Goal: Task Accomplishment & Management: Use online tool/utility

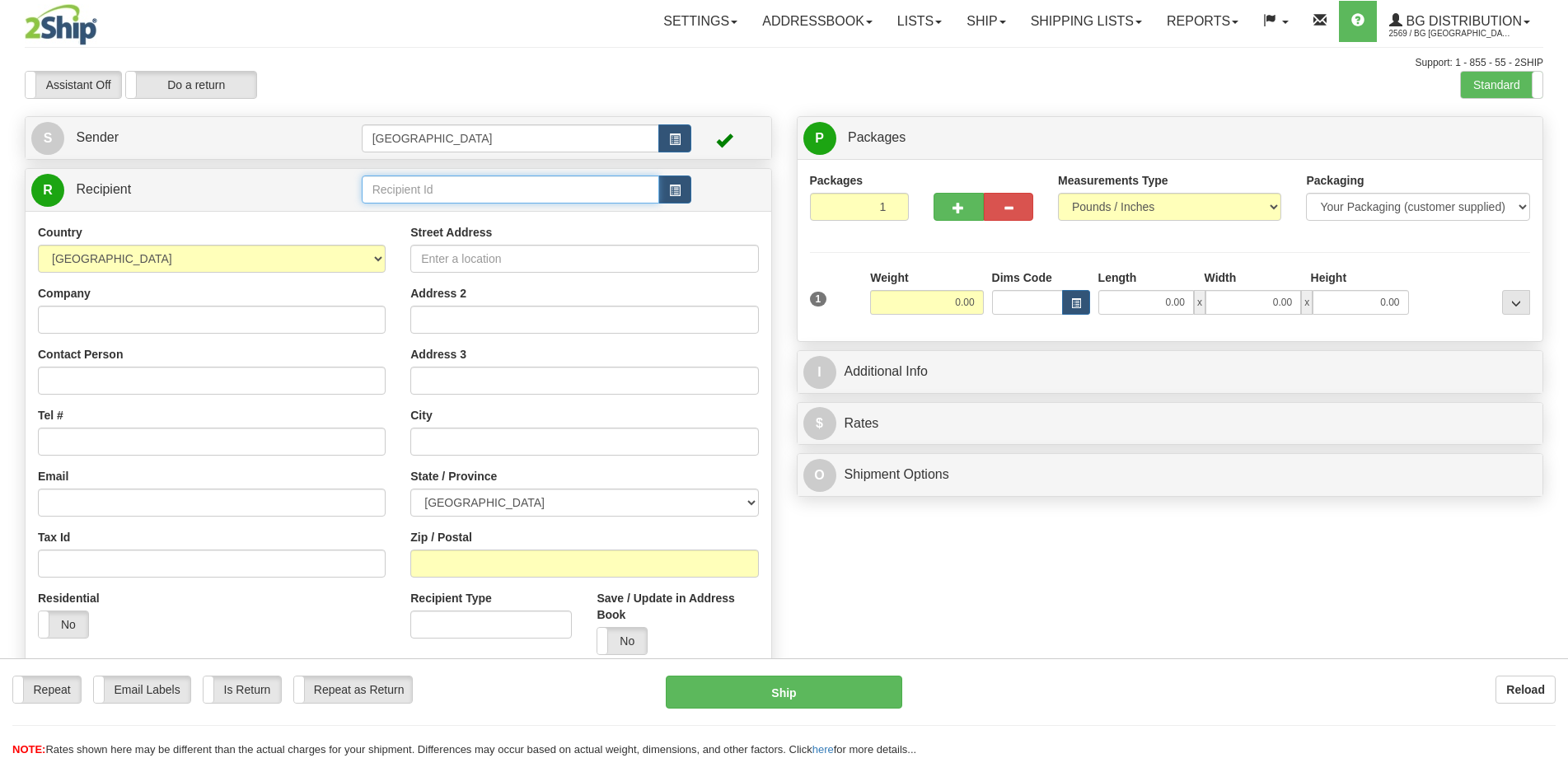
click at [472, 193] on input "text" at bounding box center [511, 189] width 298 height 28
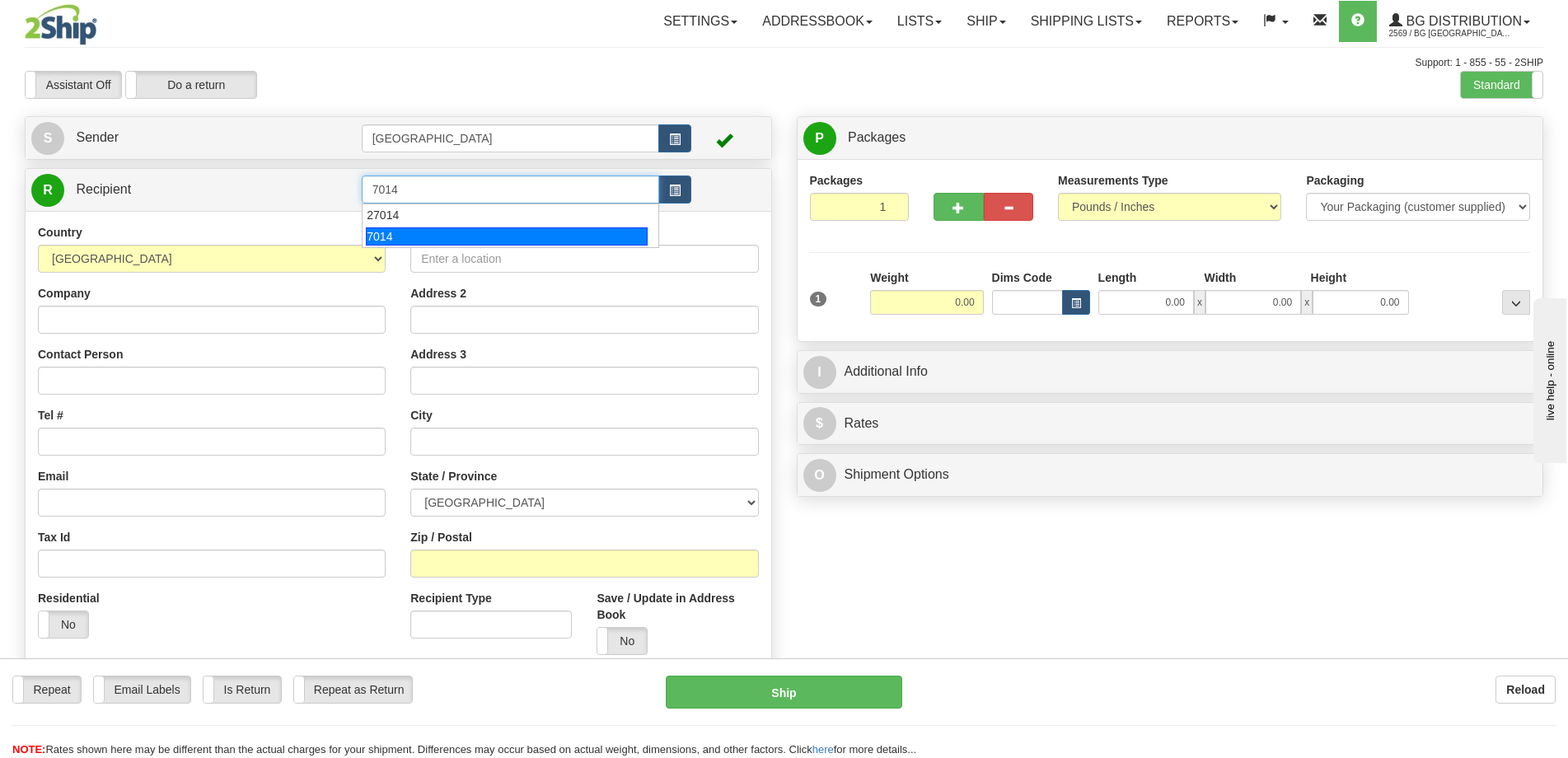
drag, startPoint x: 471, startPoint y: 218, endPoint x: 479, endPoint y: 231, distance: 15.3
click at [479, 231] on ul "27014 7014" at bounding box center [511, 226] width 298 height 45
click at [479, 231] on div "7014" at bounding box center [507, 236] width 282 height 18
type input "7014"
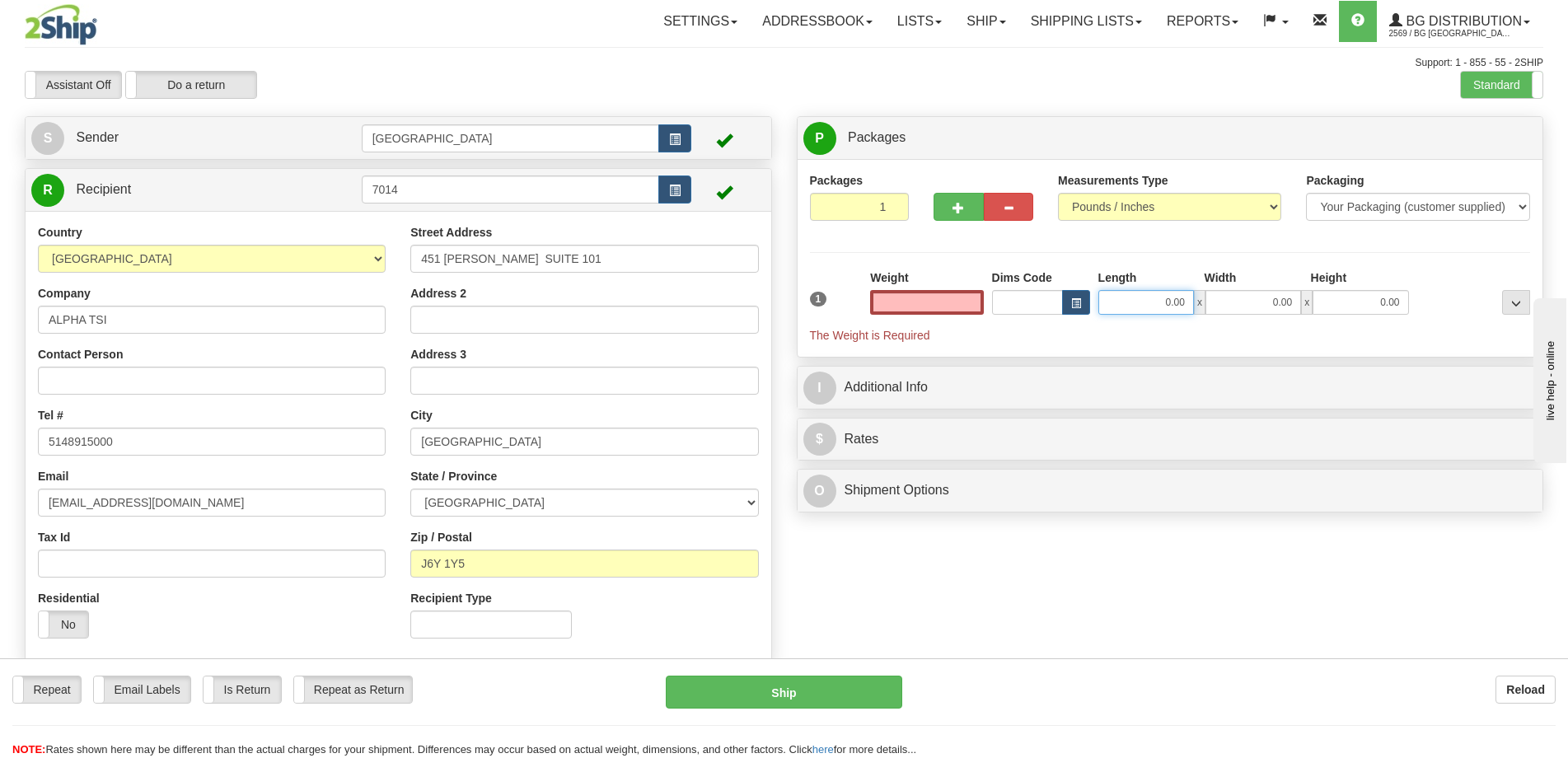
type input "0.00"
click at [1168, 293] on input "0.00" at bounding box center [1146, 302] width 95 height 24
type input "12.00"
type input "8.00"
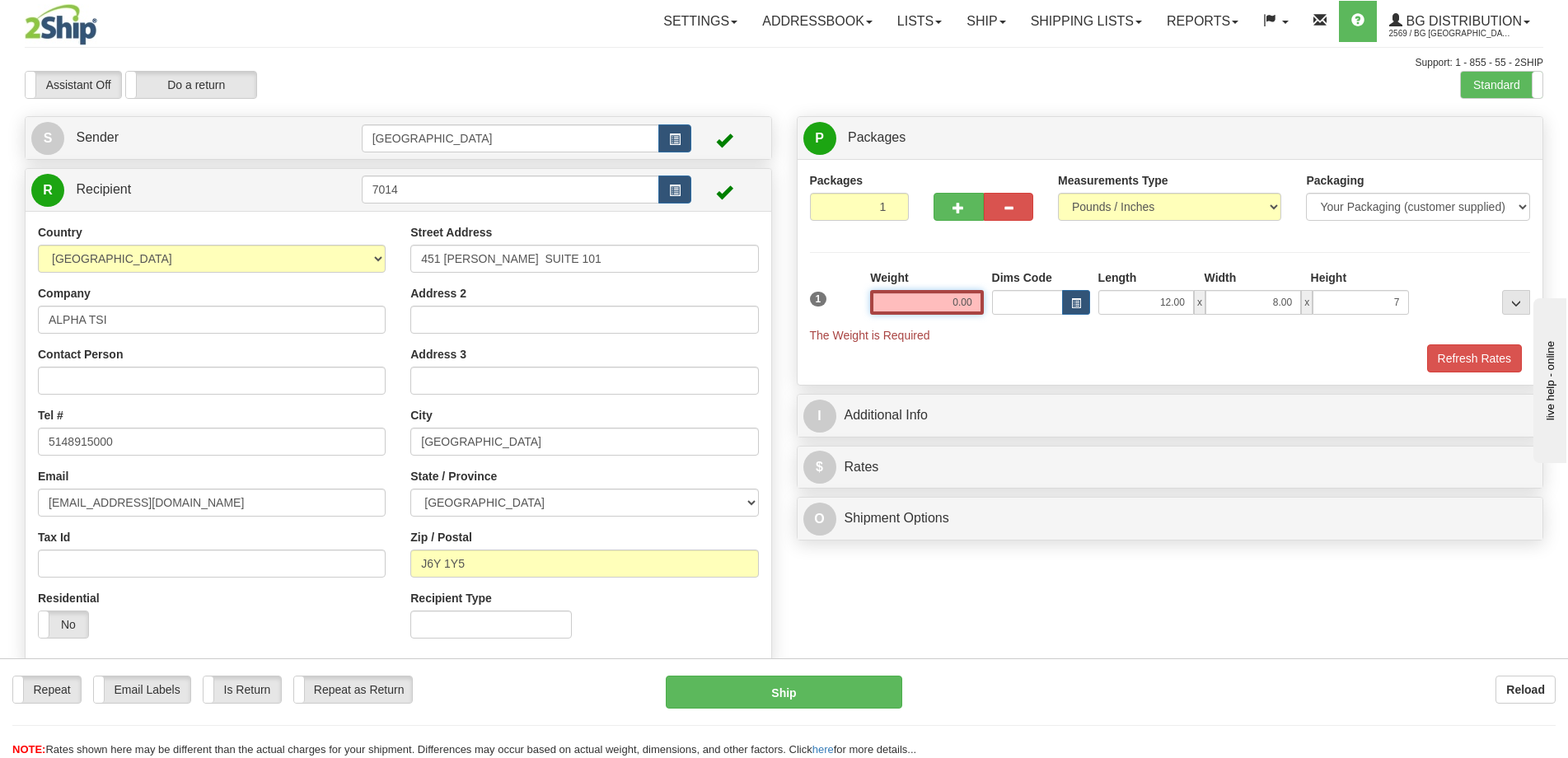
type input "7.00"
click at [953, 305] on input "0.00" at bounding box center [926, 302] width 113 height 24
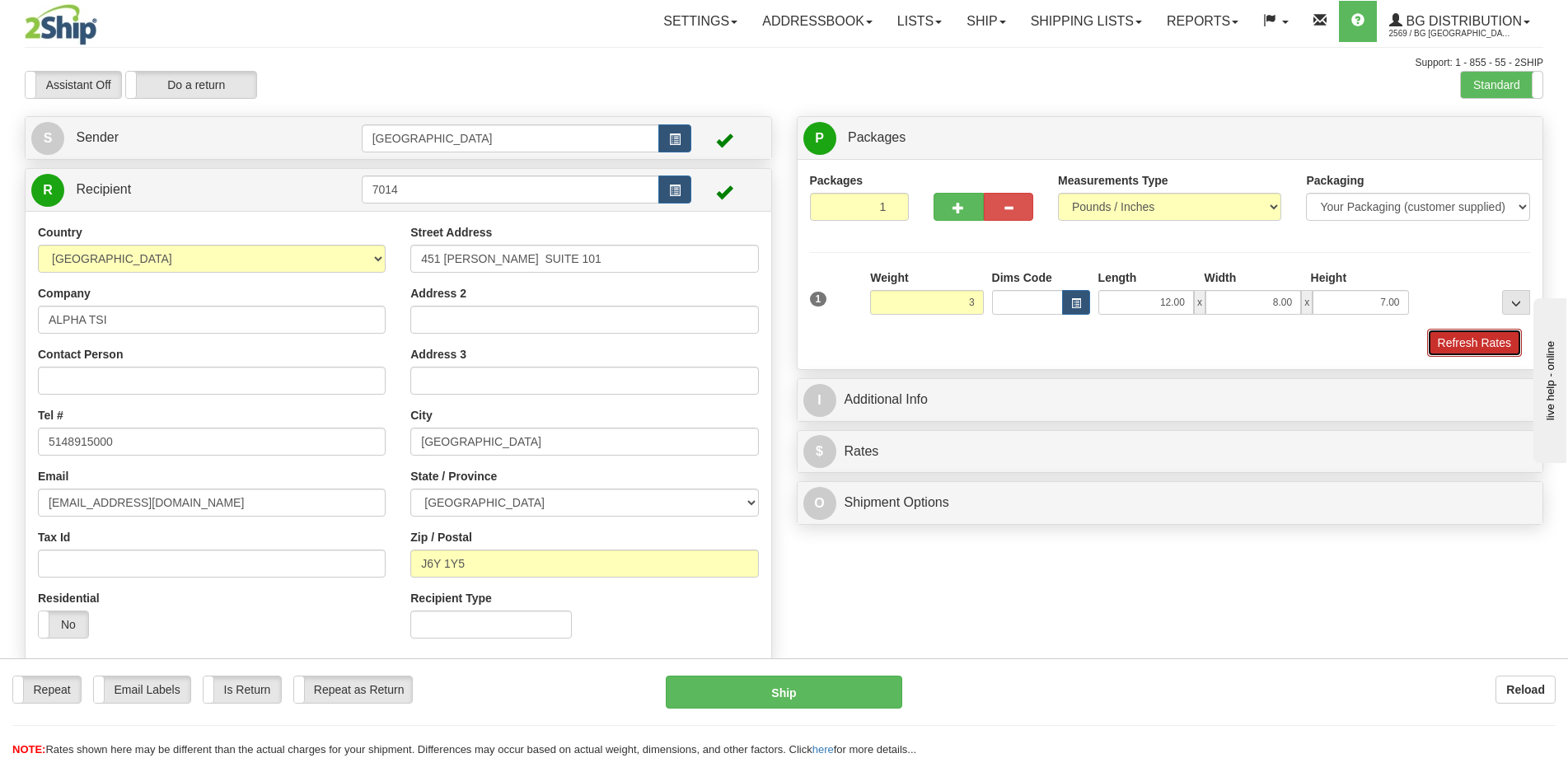
click at [1460, 346] on button "Refresh Rates" at bounding box center [1475, 343] width 95 height 28
type input "3.00"
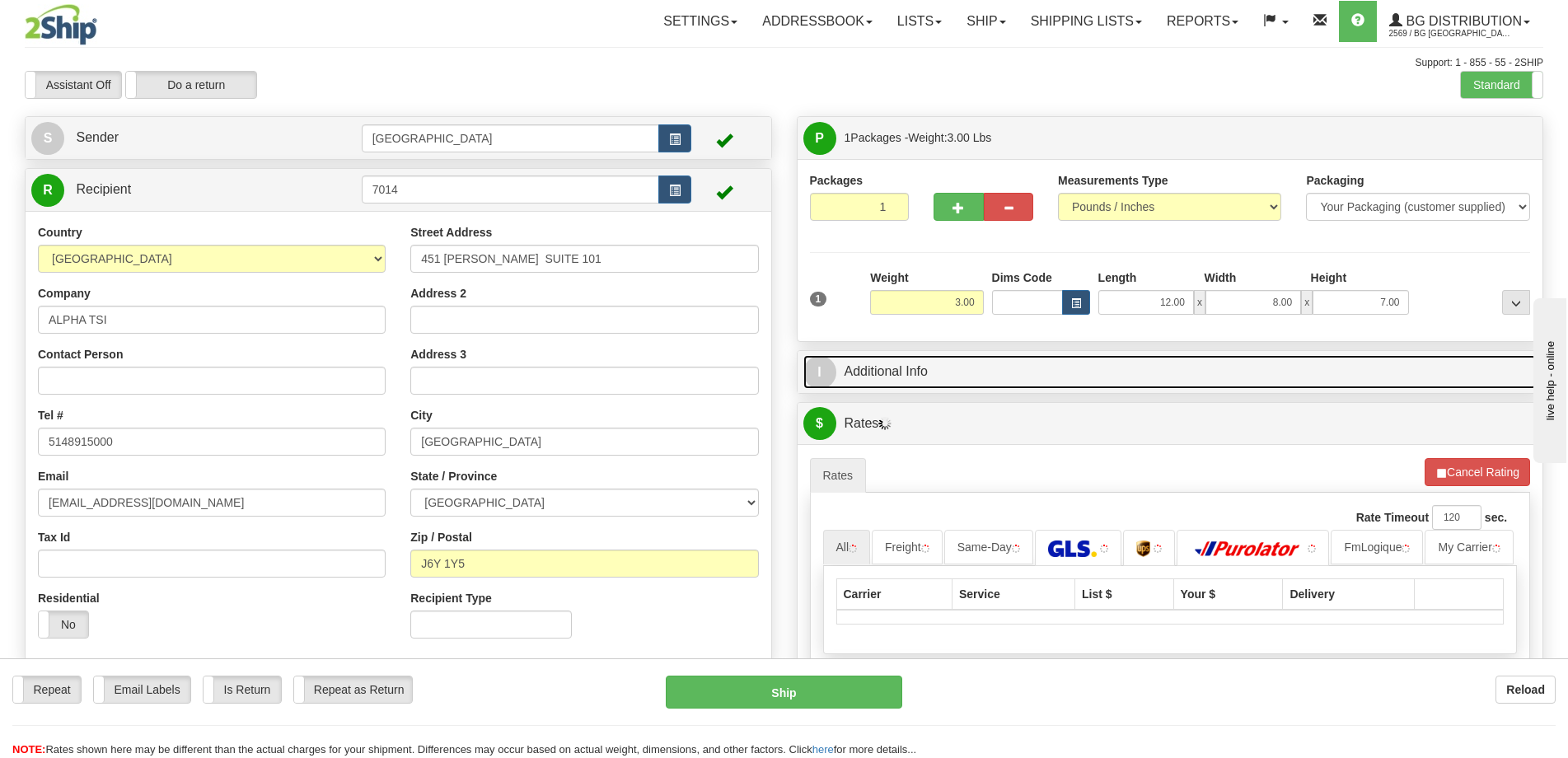
click at [1243, 369] on link "I Additional Info" at bounding box center [1170, 372] width 734 height 34
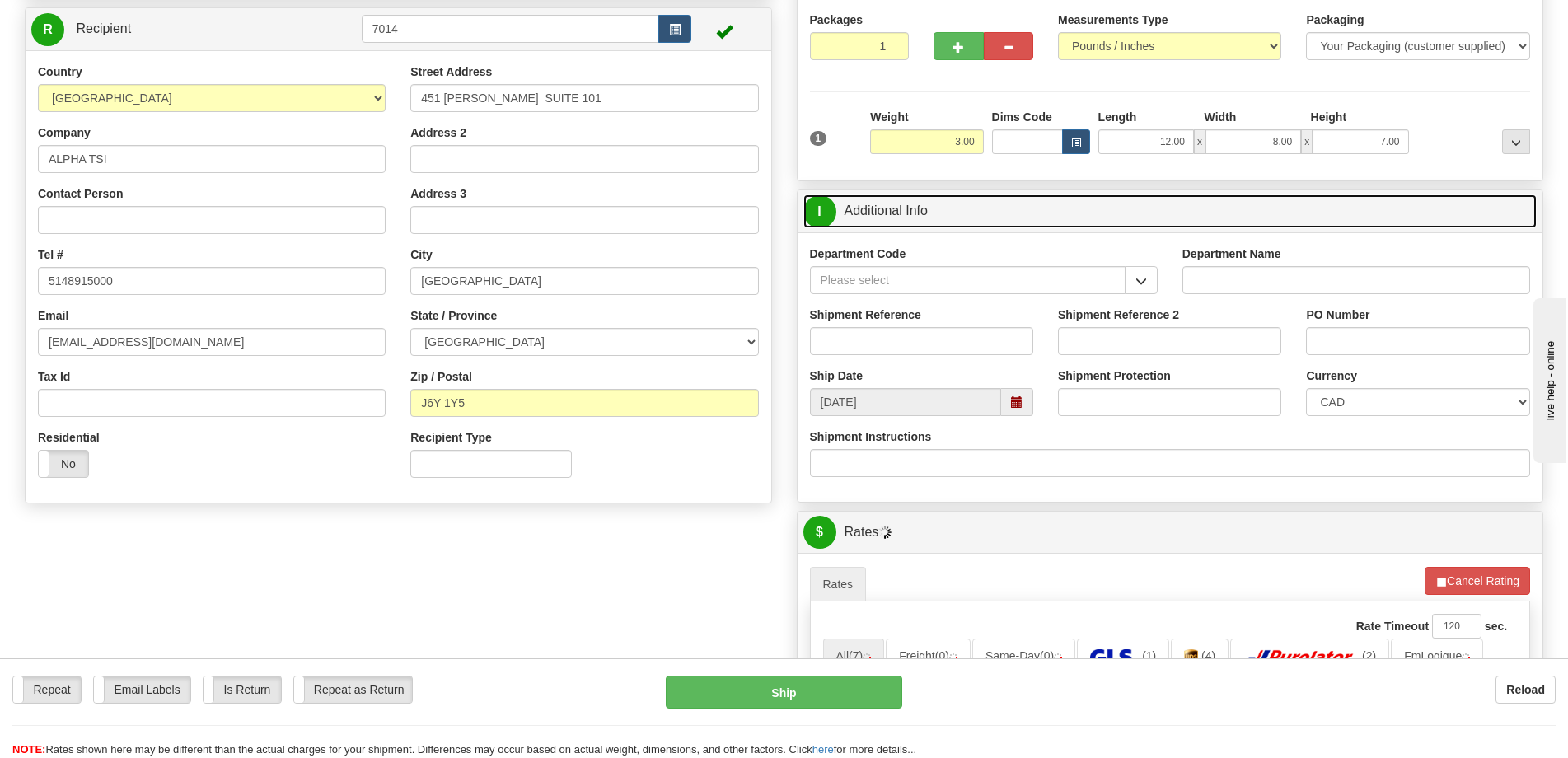
scroll to position [165, 0]
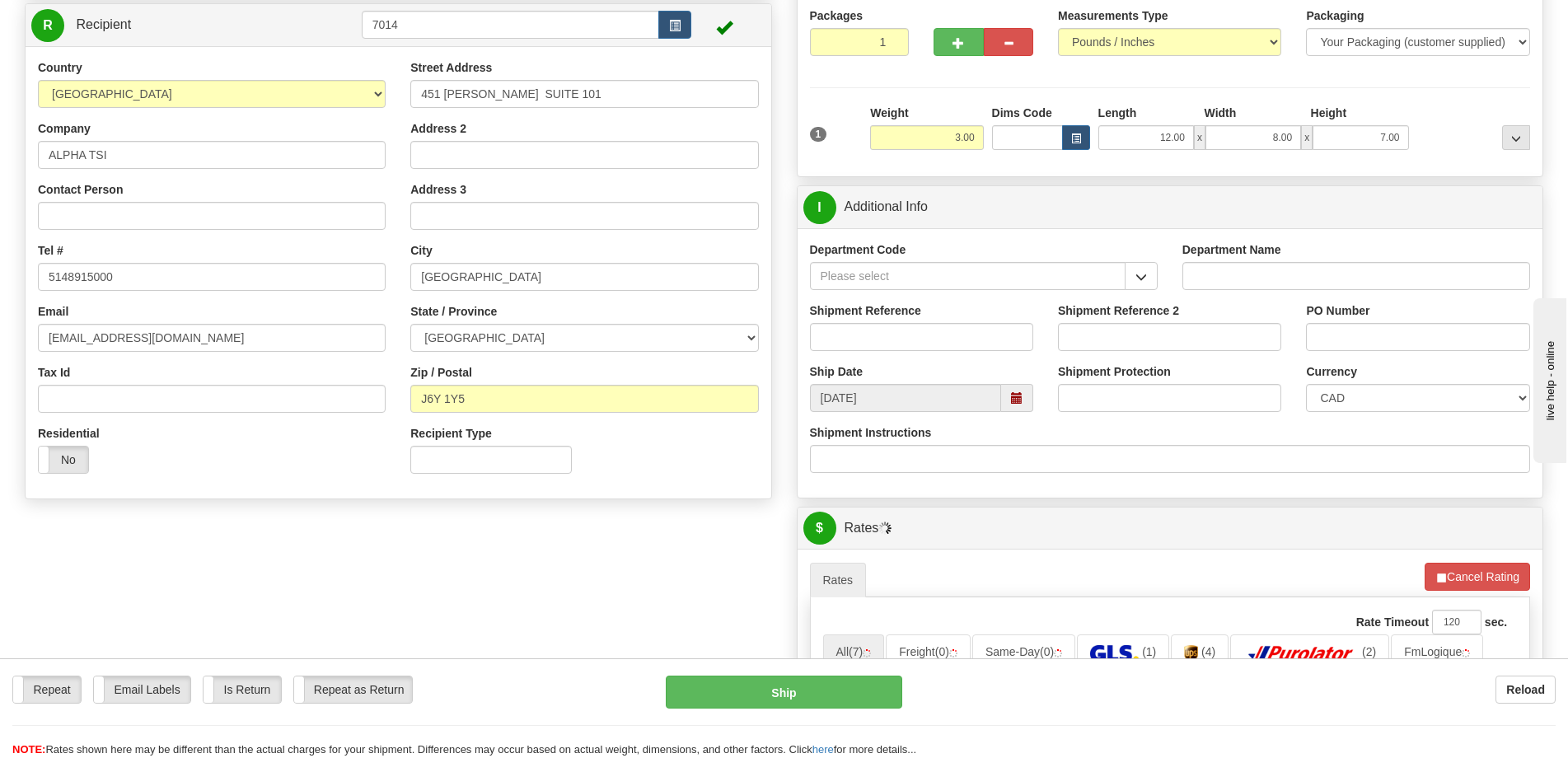
click at [1159, 270] on div "Department Code" at bounding box center [984, 272] width 373 height 61
click at [1147, 273] on button "button" at bounding box center [1141, 276] width 33 height 28
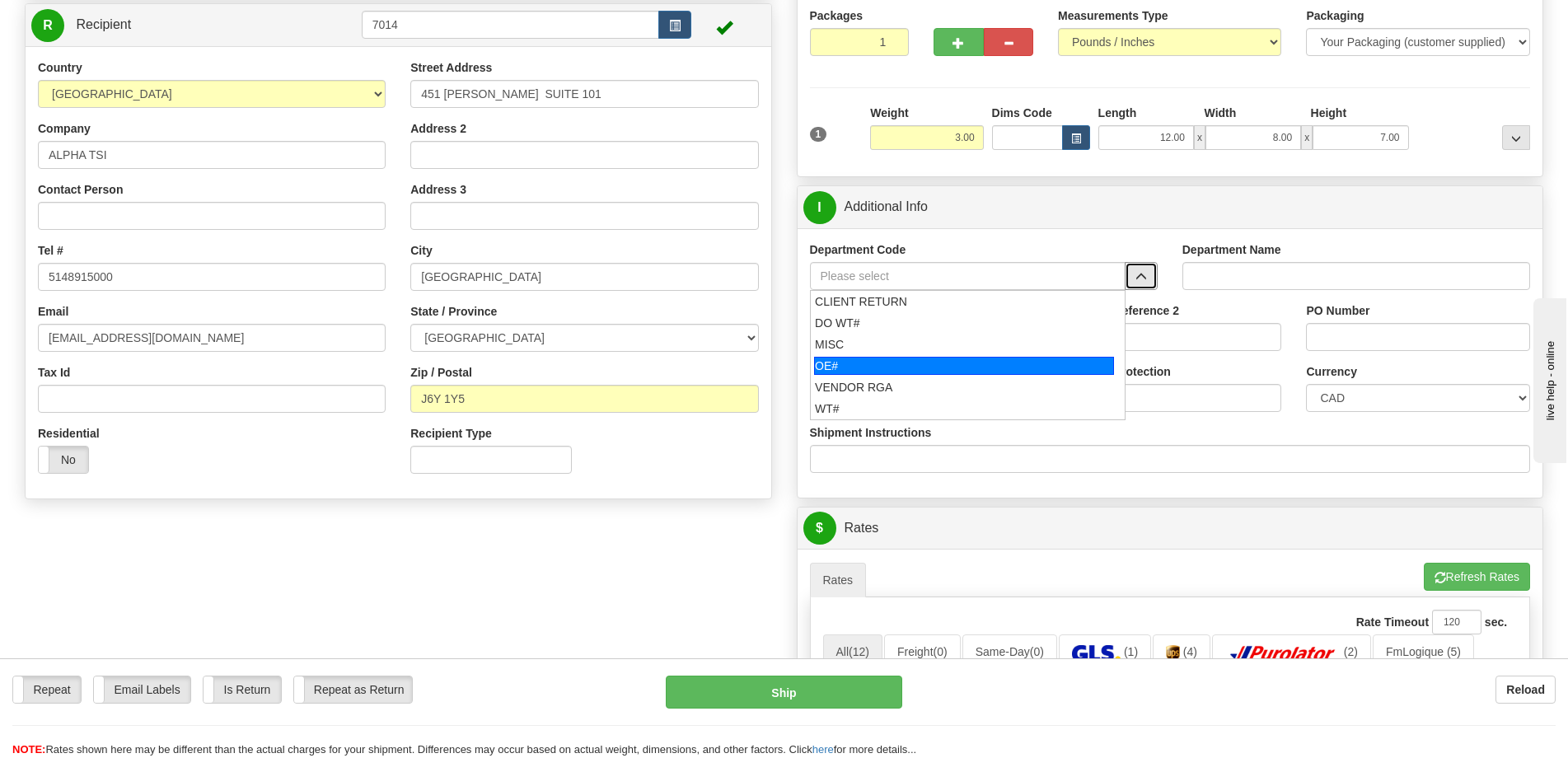
click at [959, 359] on div "OE#" at bounding box center [963, 365] width 300 height 18
type input "OE#"
type input "ORDERS"
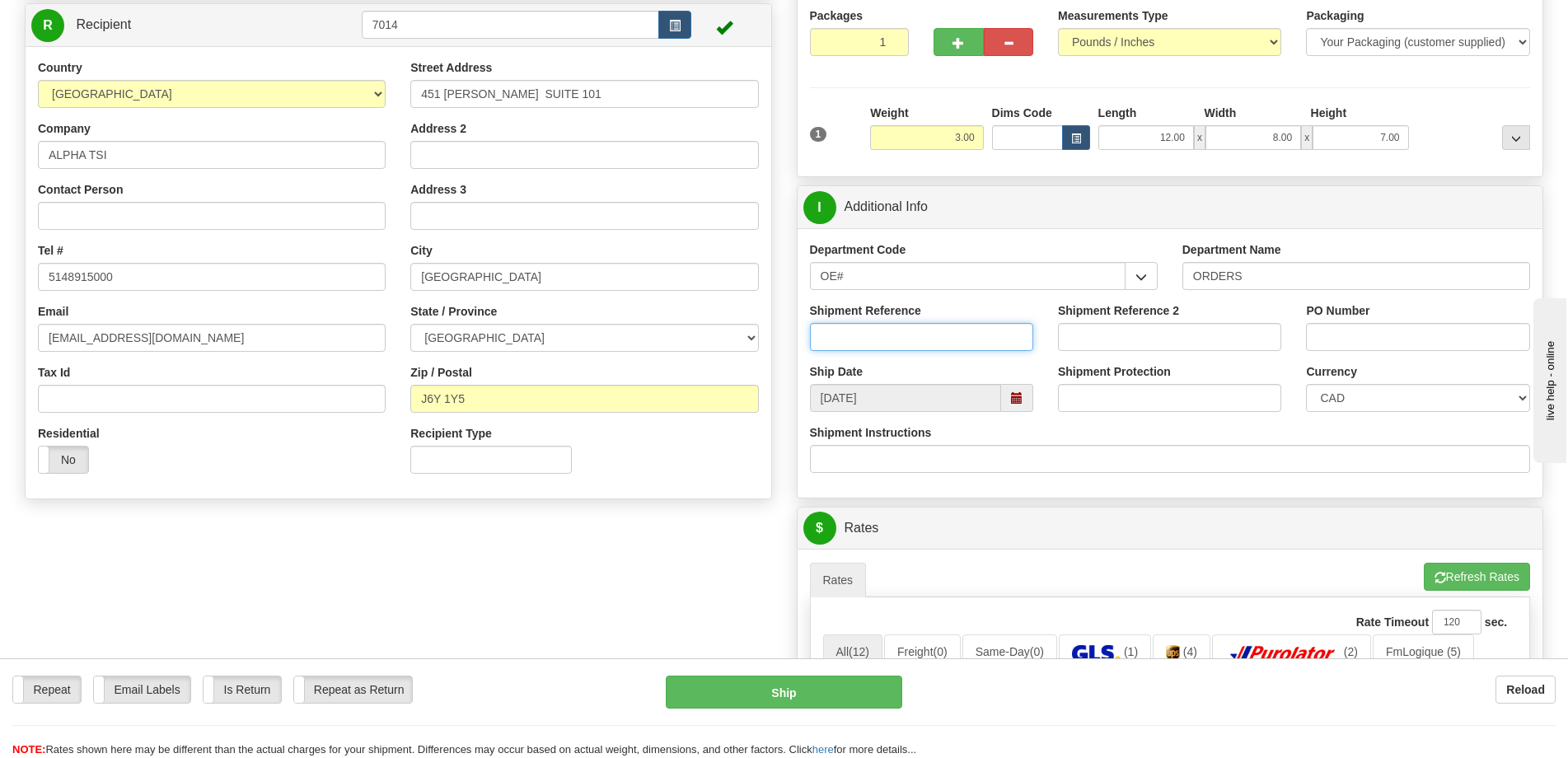
click at [964, 335] on input "Shipment Reference" at bounding box center [921, 337] width 223 height 28
type input "50323427-00"
click at [1414, 341] on input "PO Number" at bounding box center [1418, 337] width 223 height 28
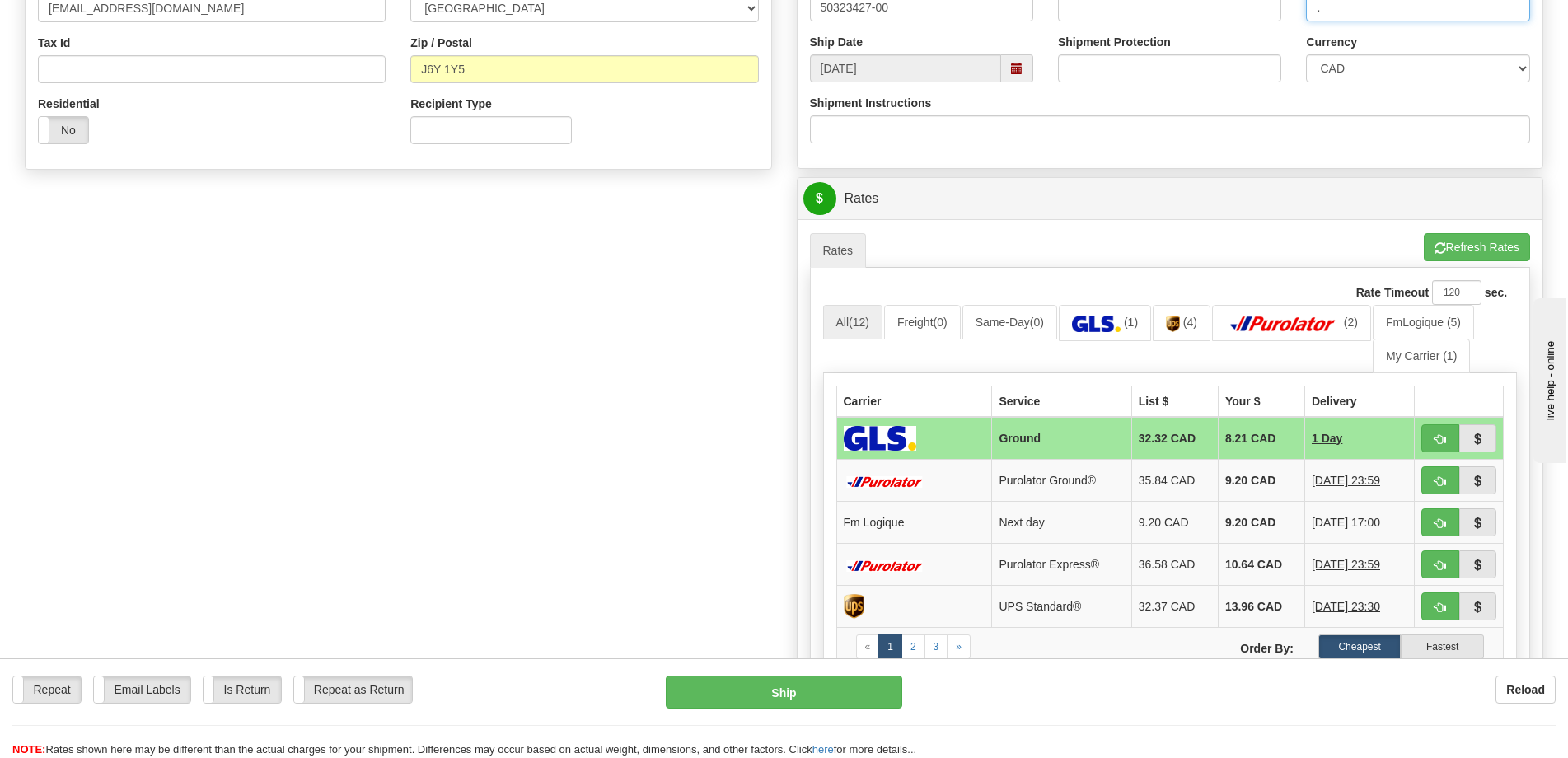
scroll to position [659, 0]
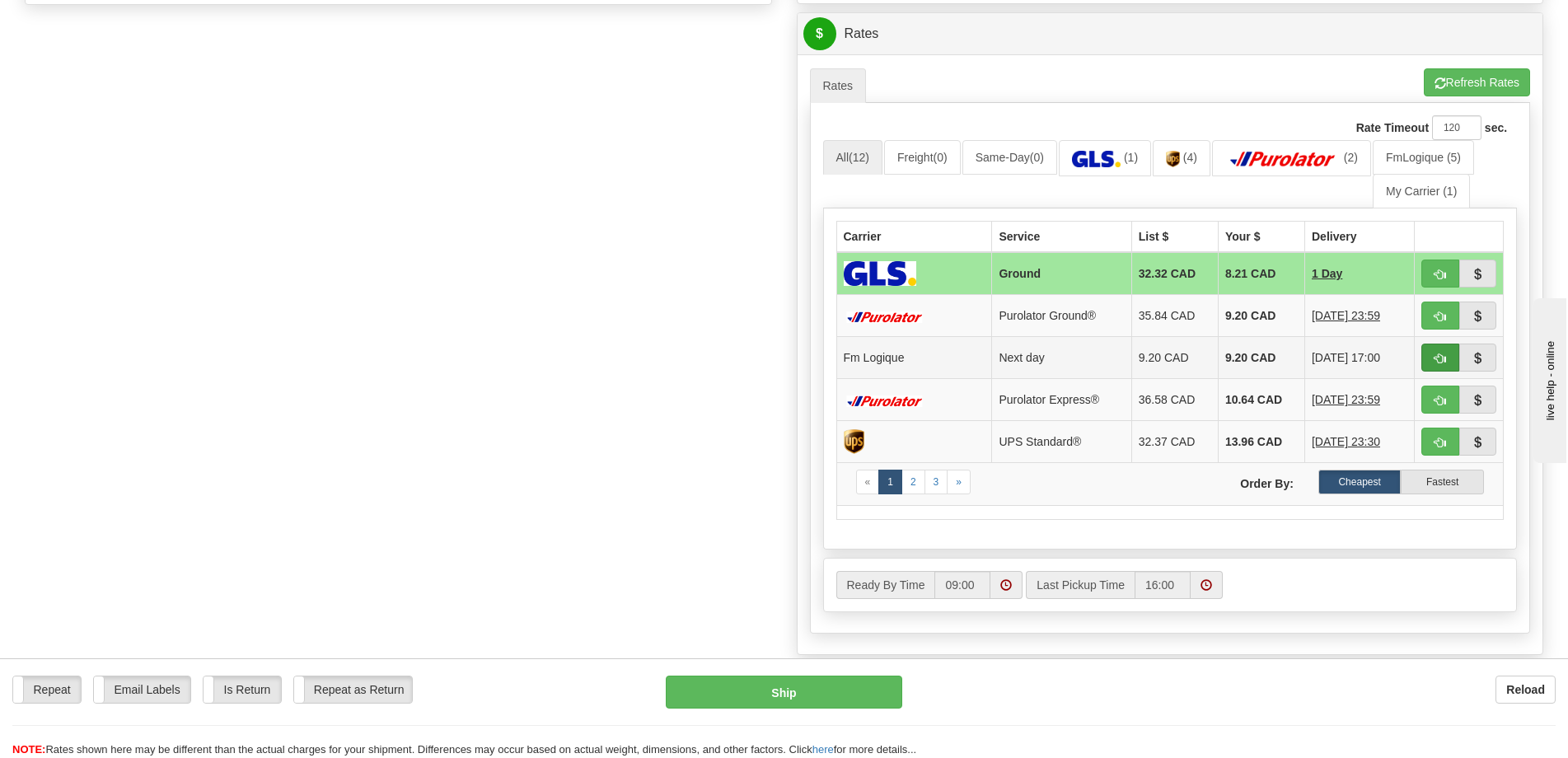
type input "."
click at [1421, 357] on button "button" at bounding box center [1440, 357] width 38 height 28
type input "jour"
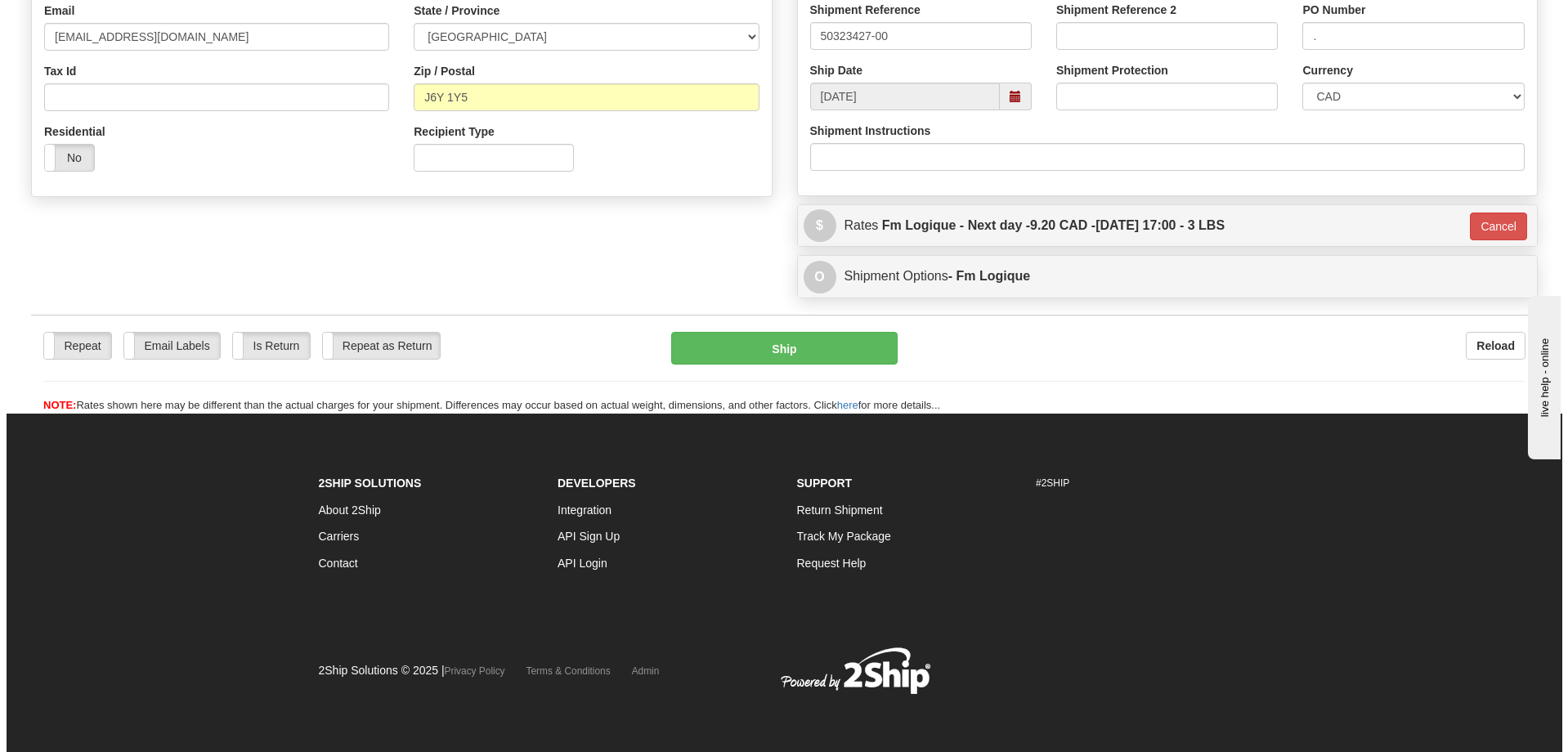
scroll to position [462, 0]
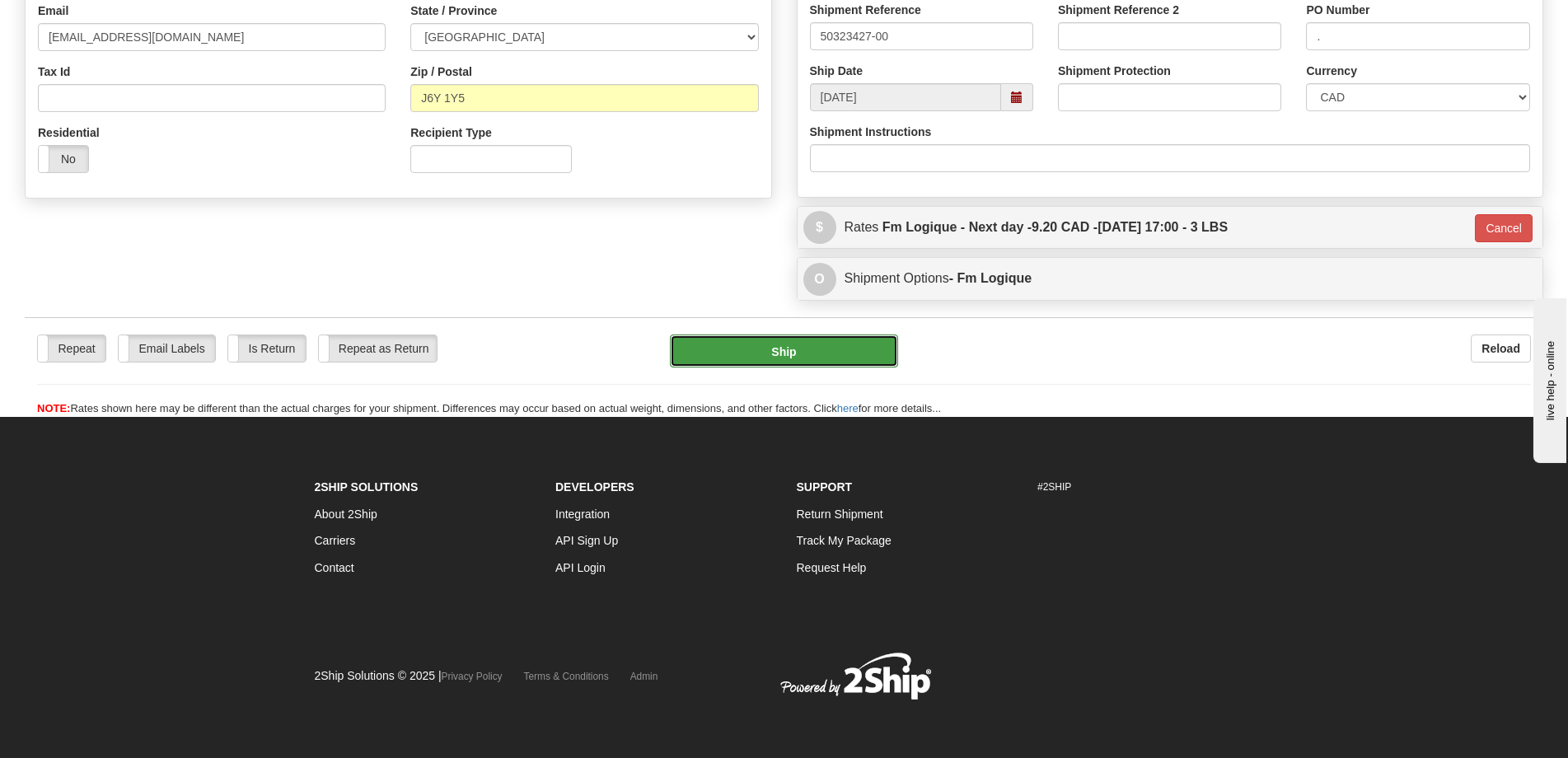
click at [820, 348] on button "Ship" at bounding box center [784, 351] width 228 height 33
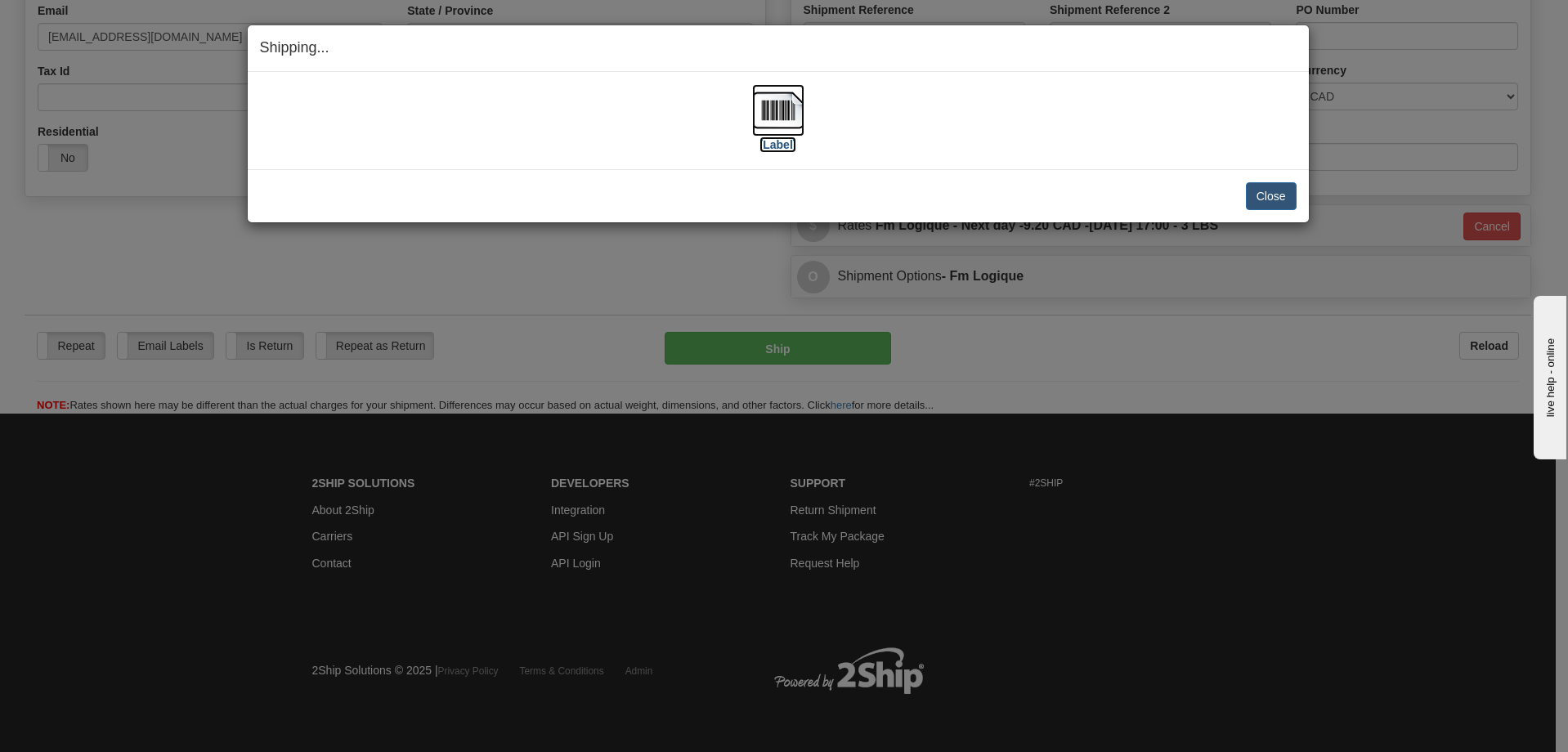
click at [782, 132] on img at bounding box center [778, 110] width 52 height 52
click at [1268, 198] on button "Close" at bounding box center [1270, 195] width 51 height 28
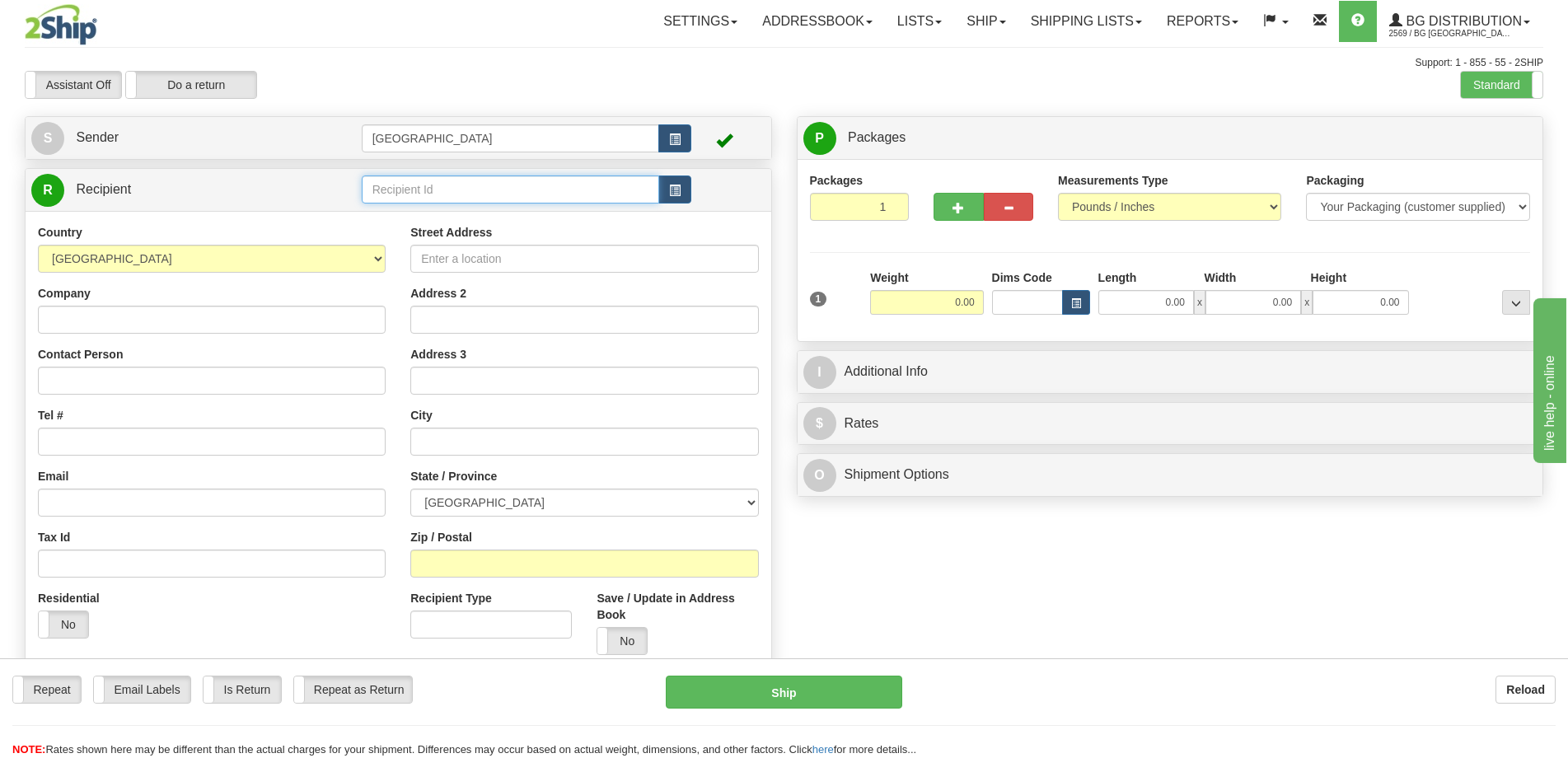
click at [407, 185] on input "text" at bounding box center [511, 189] width 298 height 28
click at [467, 214] on div "5910" at bounding box center [507, 214] width 282 height 18
type input "5910"
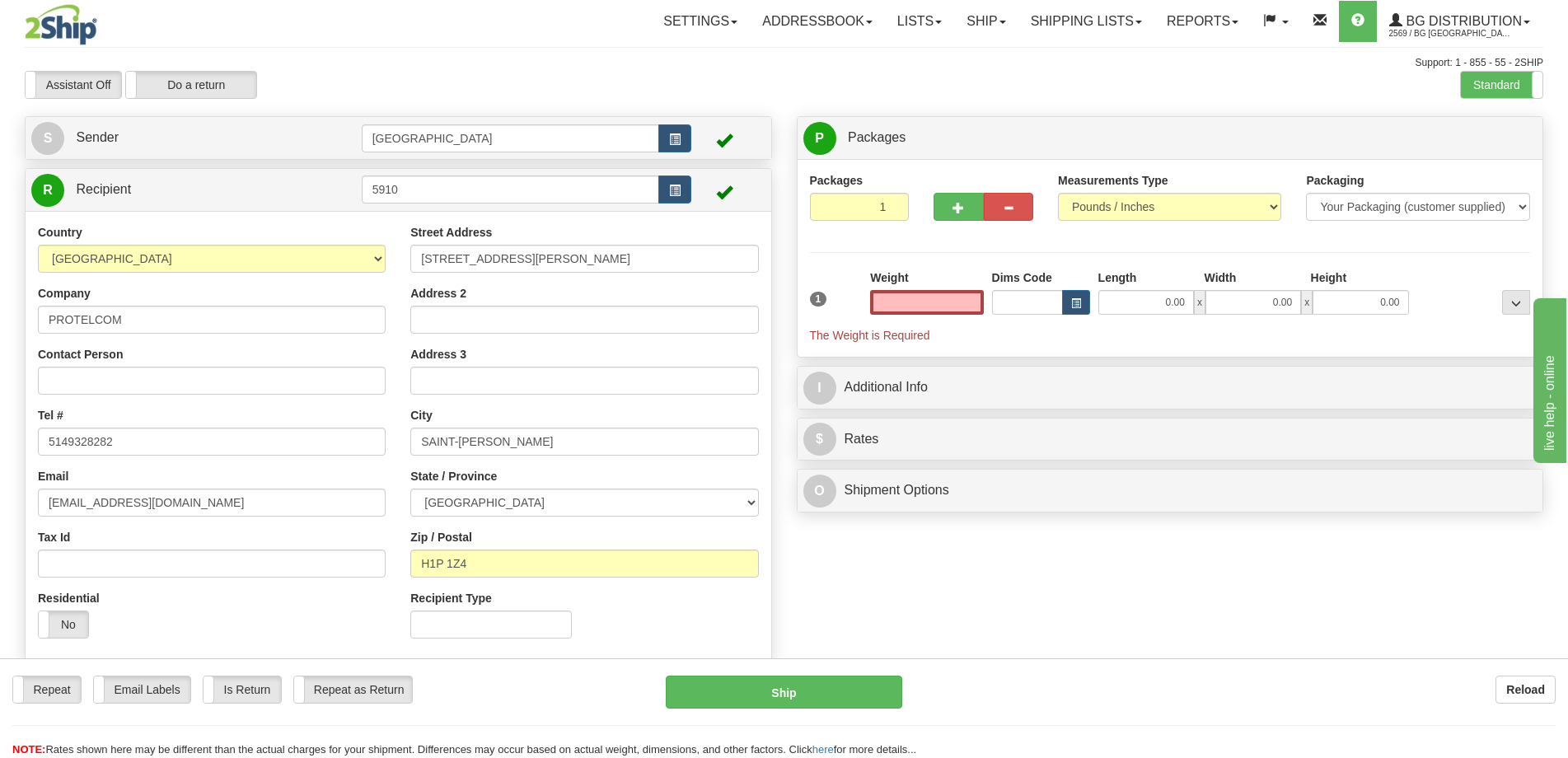
type input "0.00"
drag, startPoint x: 671, startPoint y: 258, endPoint x: 351, endPoint y: 246, distance: 320.2
click at [351, 246] on div "Country [GEOGRAPHIC_DATA] [GEOGRAPHIC_DATA] [GEOGRAPHIC_DATA] [GEOGRAPHIC_DATA]…" at bounding box center [398, 438] width 746 height 427
type input "[STREET_ADDRESS][PERSON_NAME]"
type input "[EMAIL_ADDRESS][DOMAIN_NAME]"
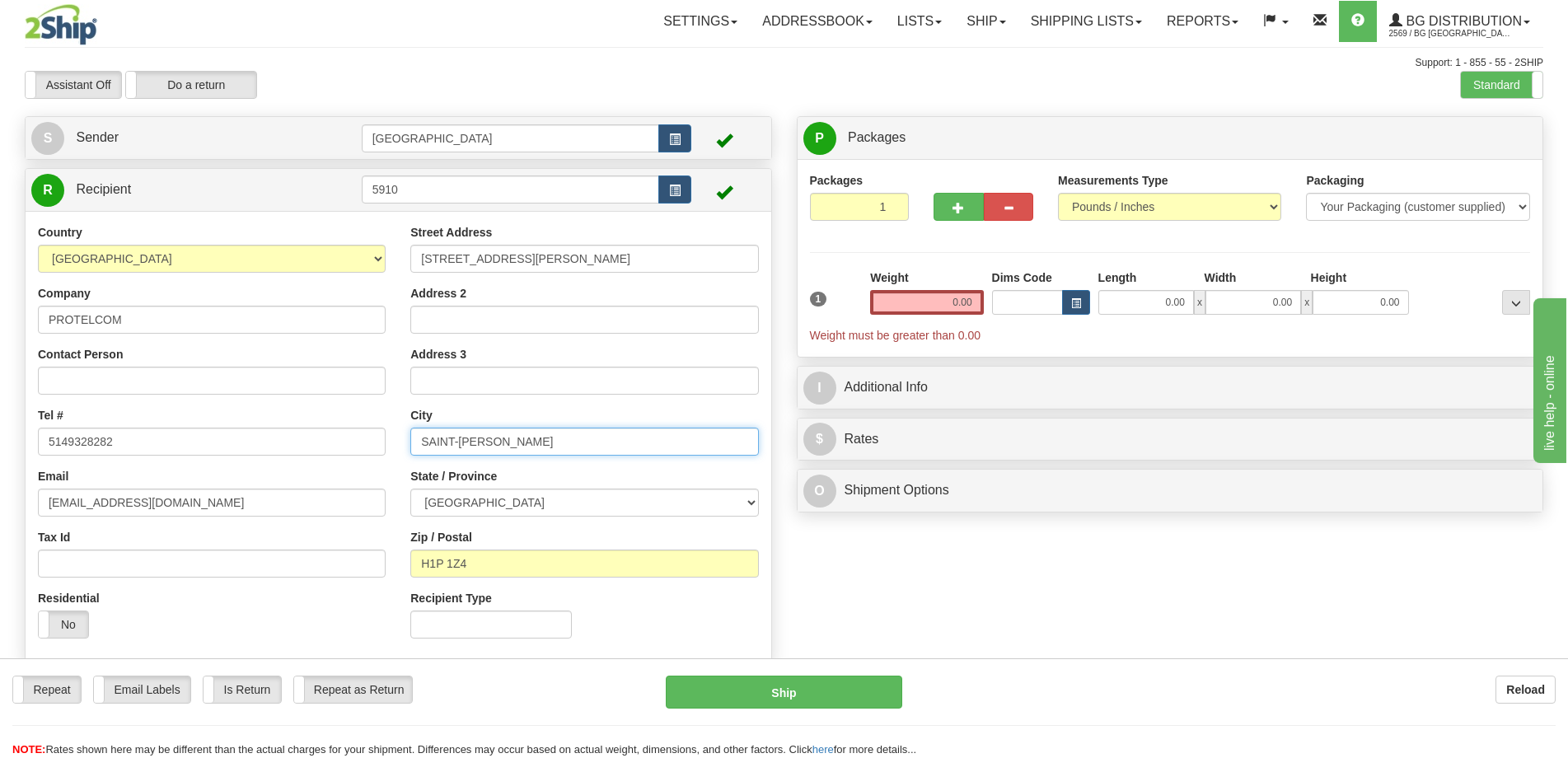
type input "BROSSARD"
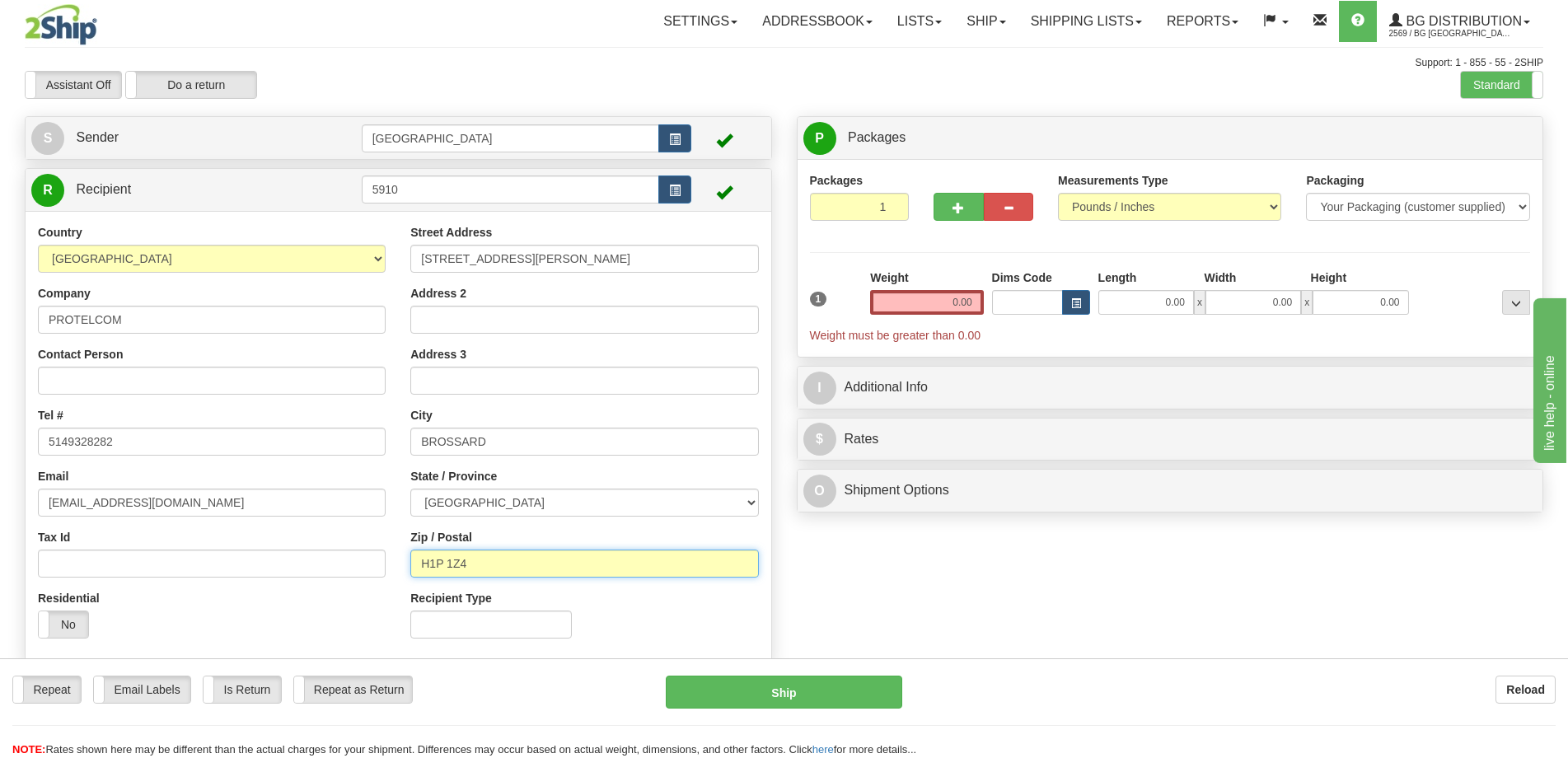
type input "J4Y2R4"
click at [1166, 305] on input "0.00" at bounding box center [1146, 302] width 95 height 24
type input "12.00"
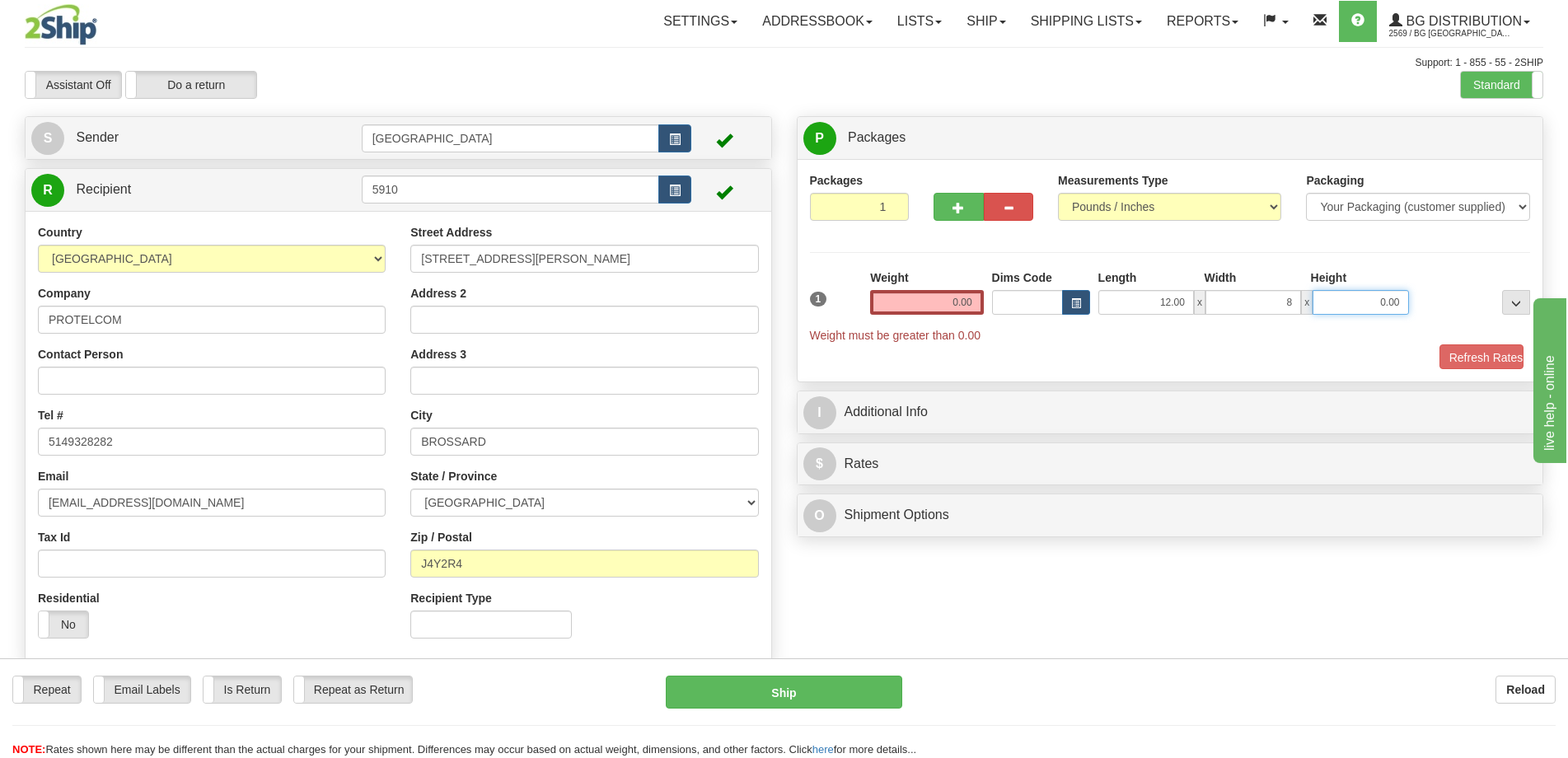
type input "8.00"
type input "7.00"
click at [937, 313] on input "0.00" at bounding box center [926, 302] width 113 height 24
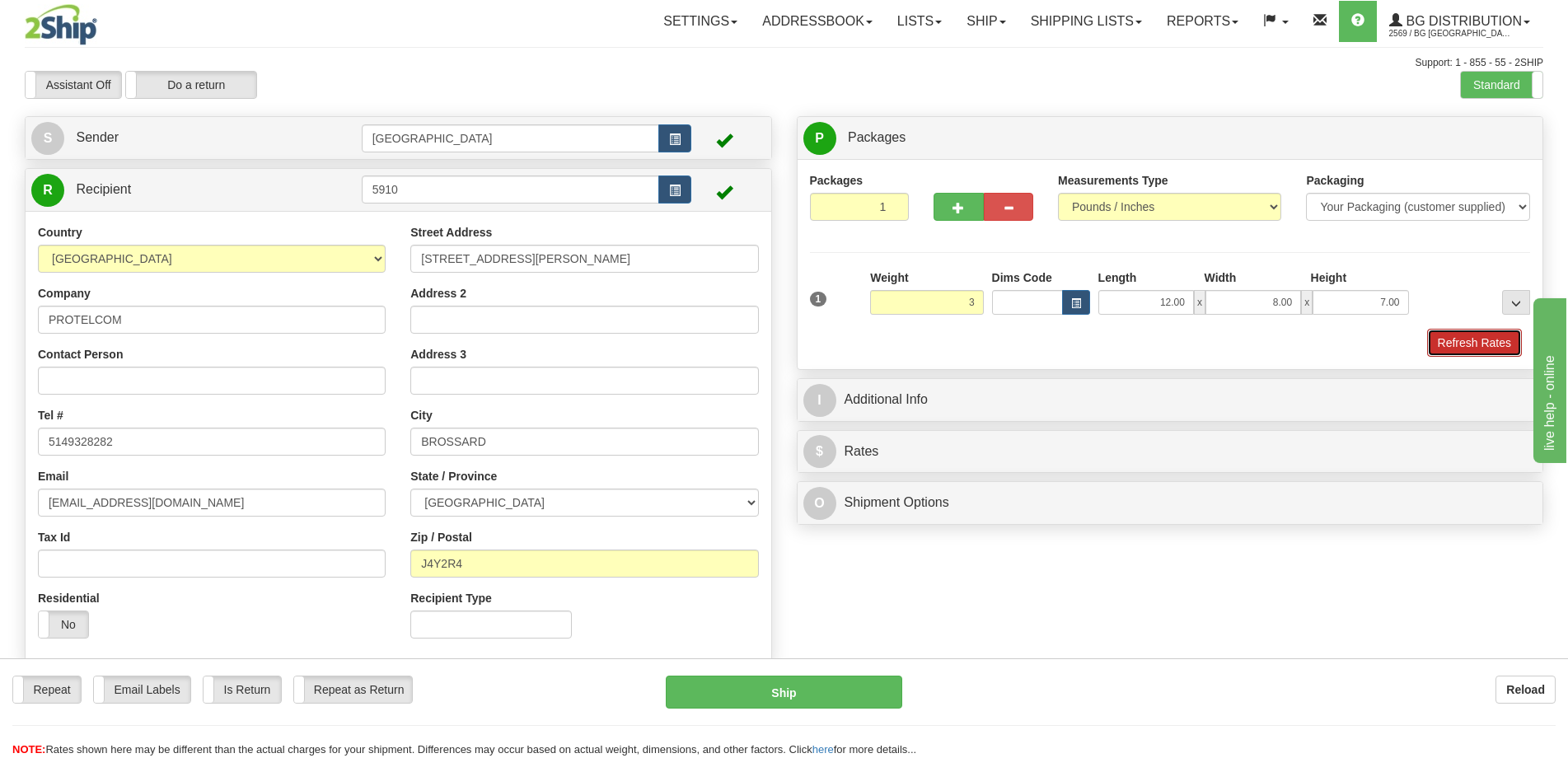
click at [1435, 346] on button "Refresh Rates" at bounding box center [1475, 343] width 95 height 28
type input "3.00"
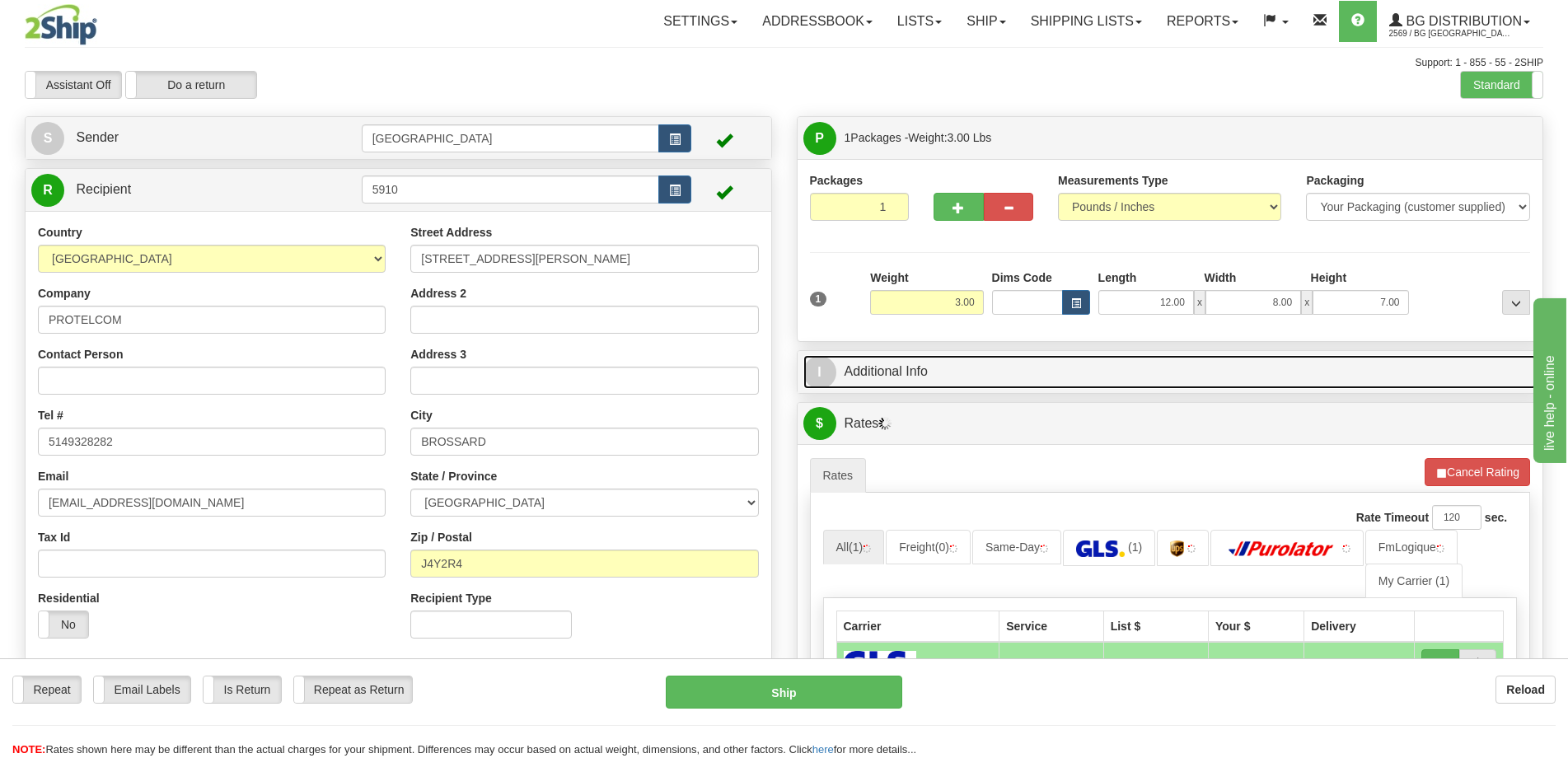
click at [1229, 373] on link "I Additional Info" at bounding box center [1170, 372] width 734 height 34
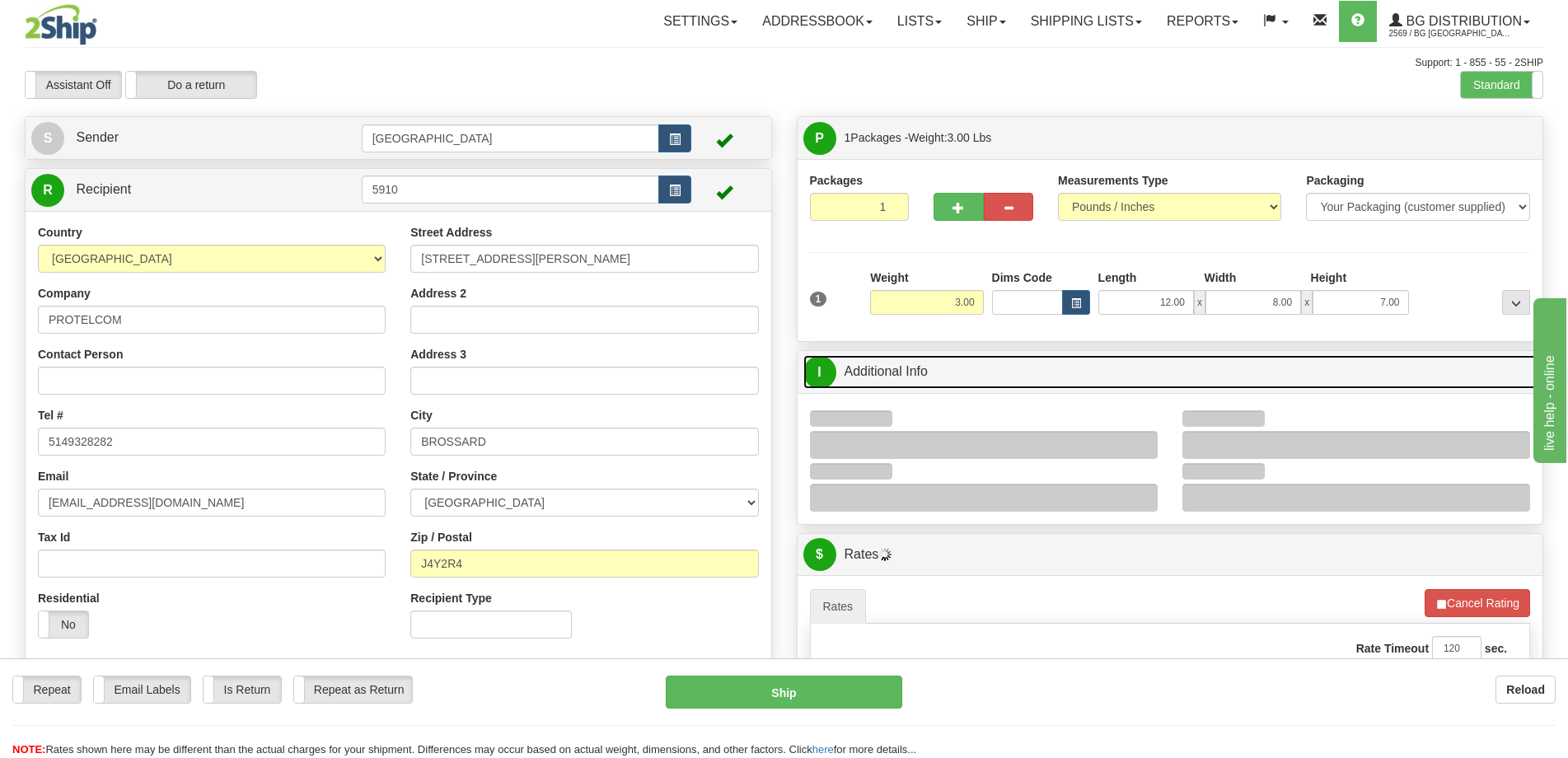
scroll to position [165, 0]
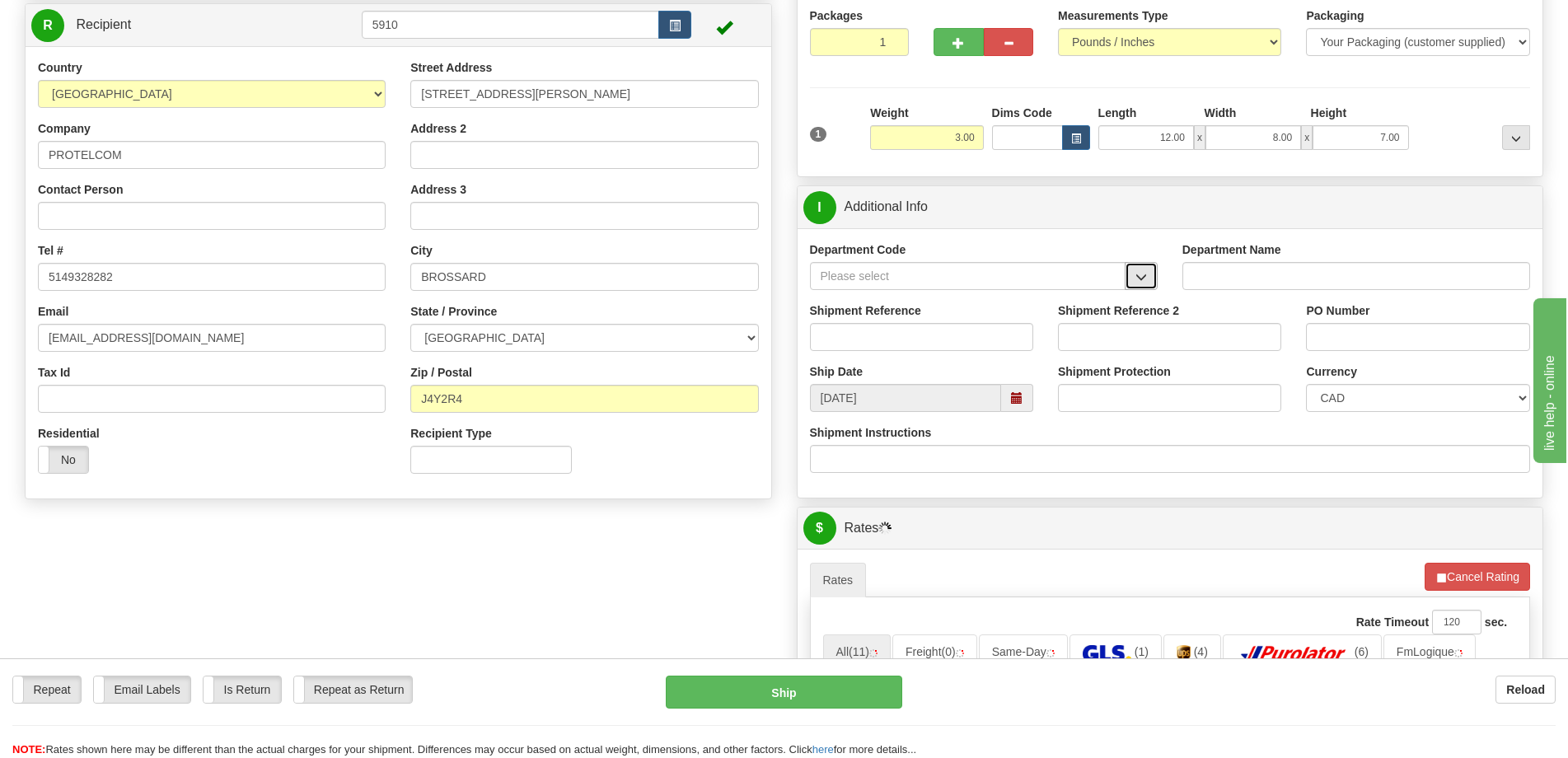
click at [1139, 281] on span "button" at bounding box center [1141, 277] width 12 height 11
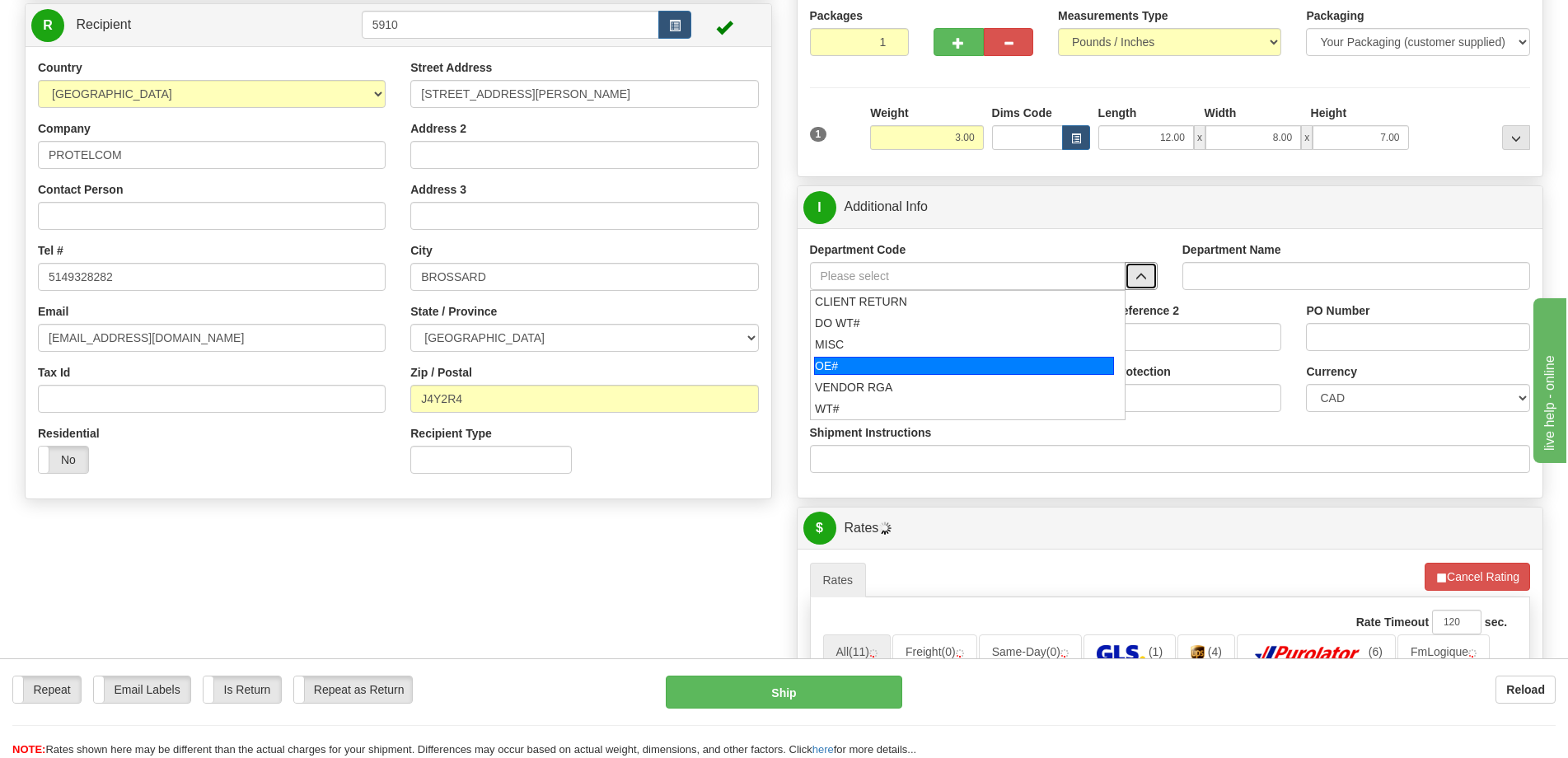
click at [889, 367] on div "OE#" at bounding box center [963, 365] width 300 height 18
type input "OE#"
type input "ORDERS"
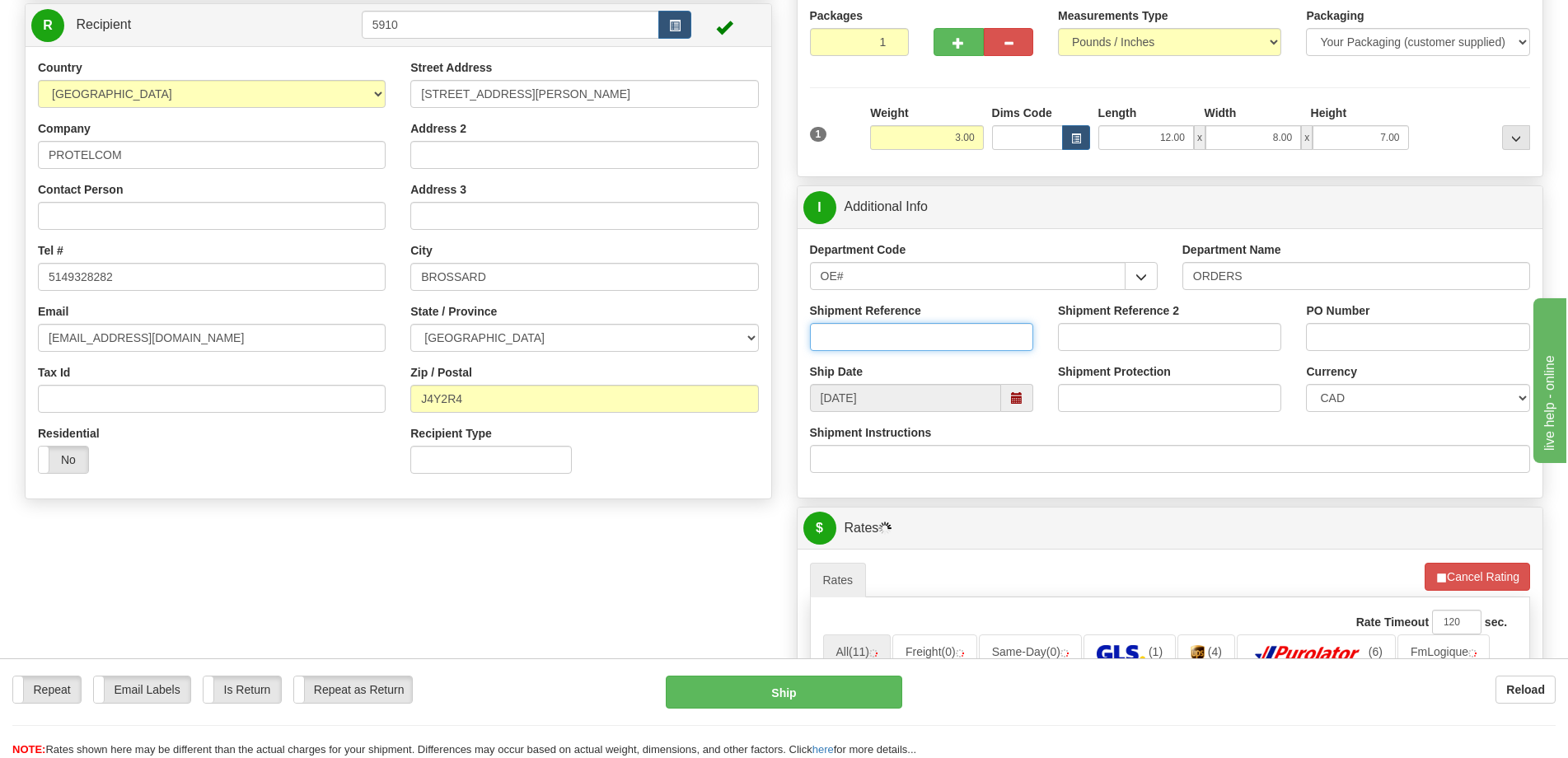
click at [907, 346] on input "Shipment Reference" at bounding box center [921, 337] width 223 height 28
type input "50323429-00"
click at [1351, 330] on input "PO Number" at bounding box center [1418, 337] width 223 height 28
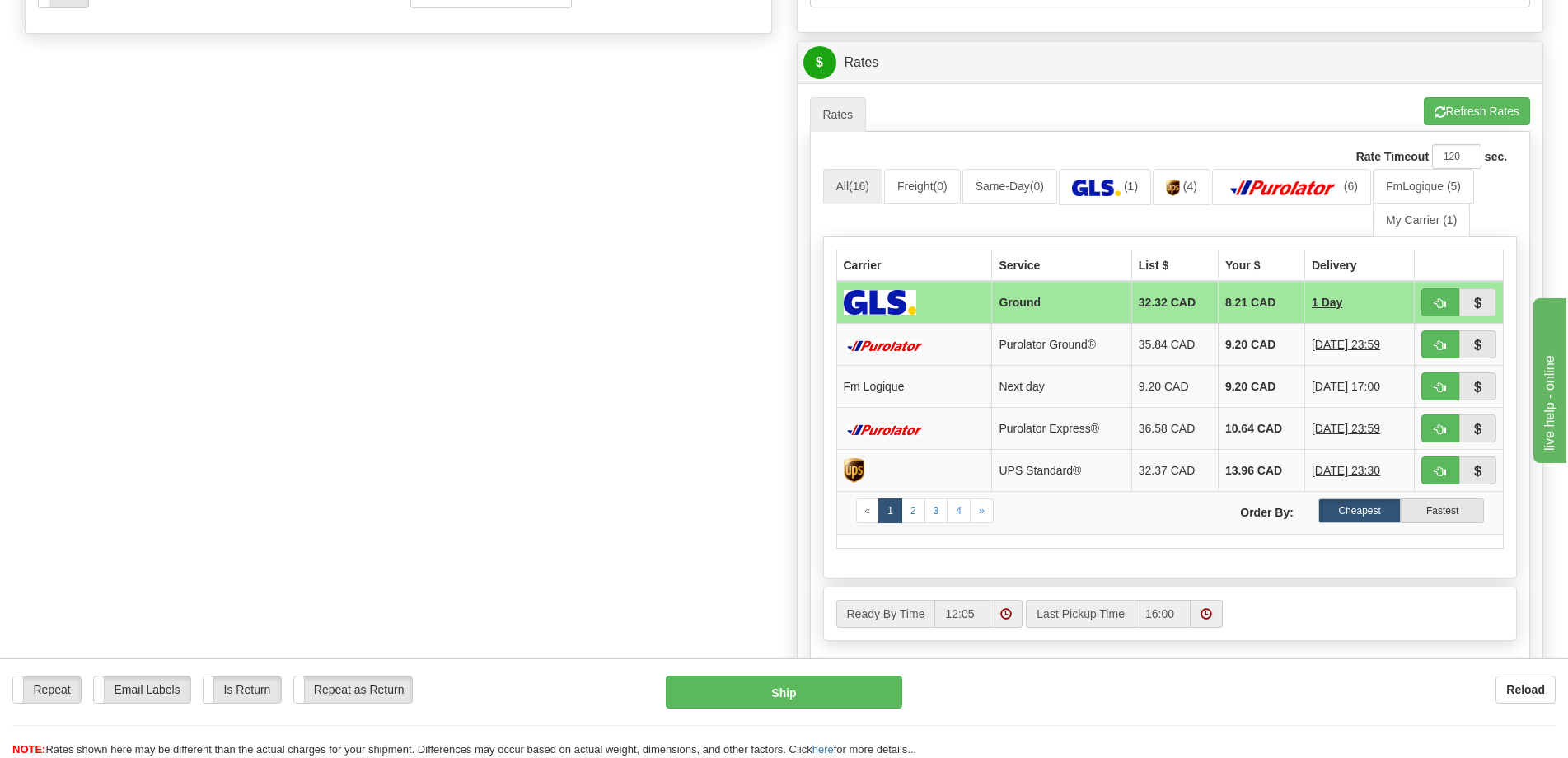
scroll to position [659, 0]
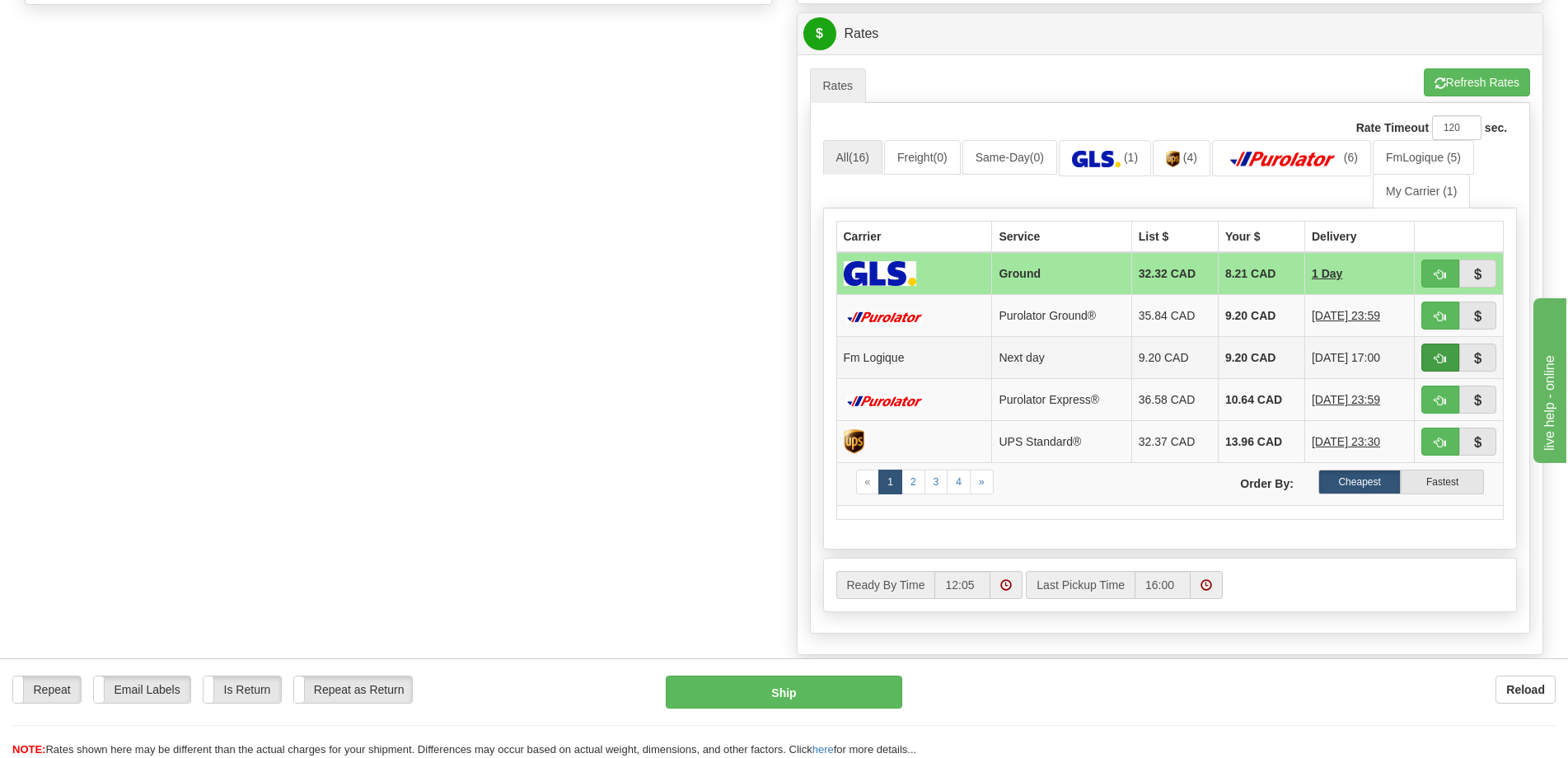
type input "."
click at [1438, 363] on span "button" at bounding box center [1441, 358] width 12 height 11
type input "jour"
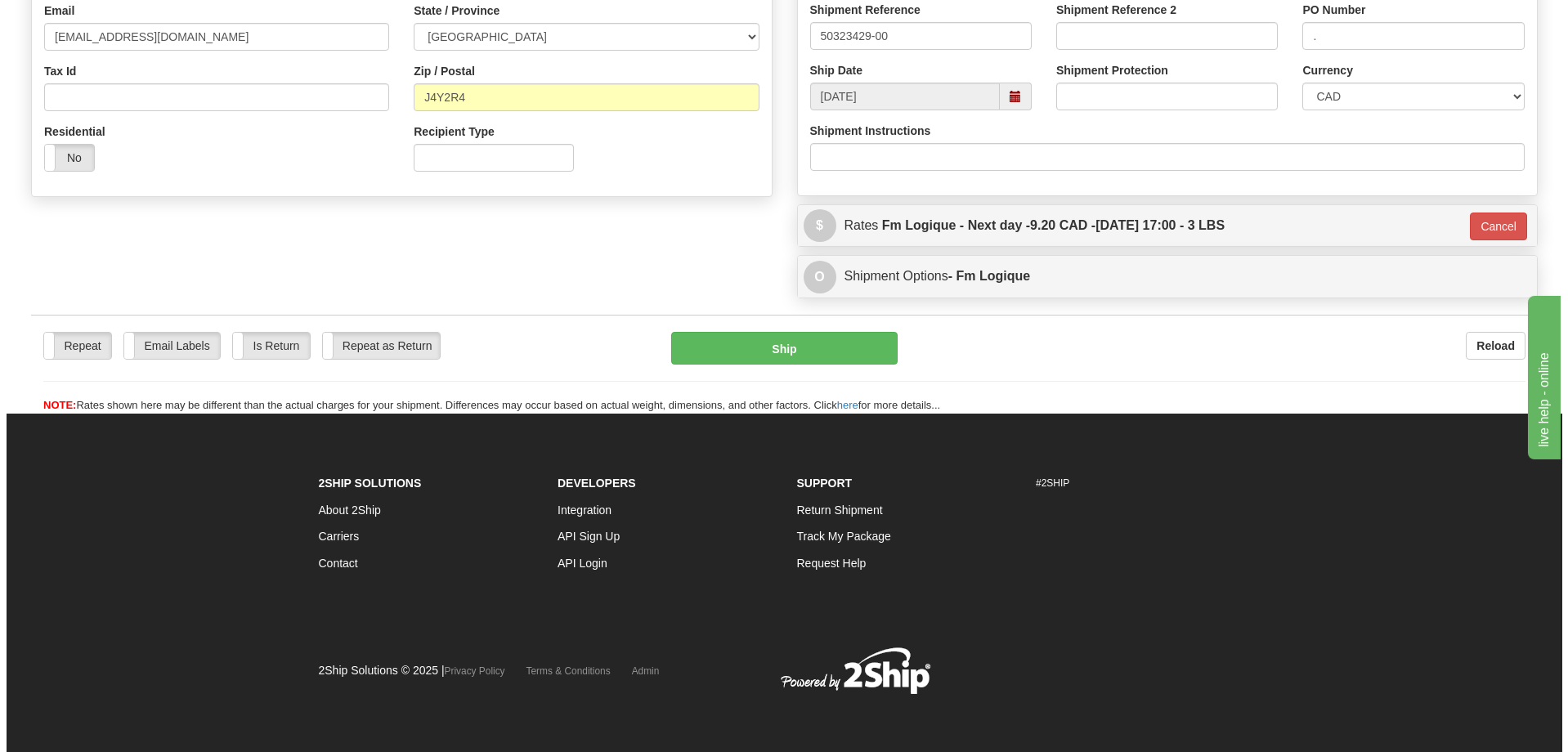
scroll to position [462, 0]
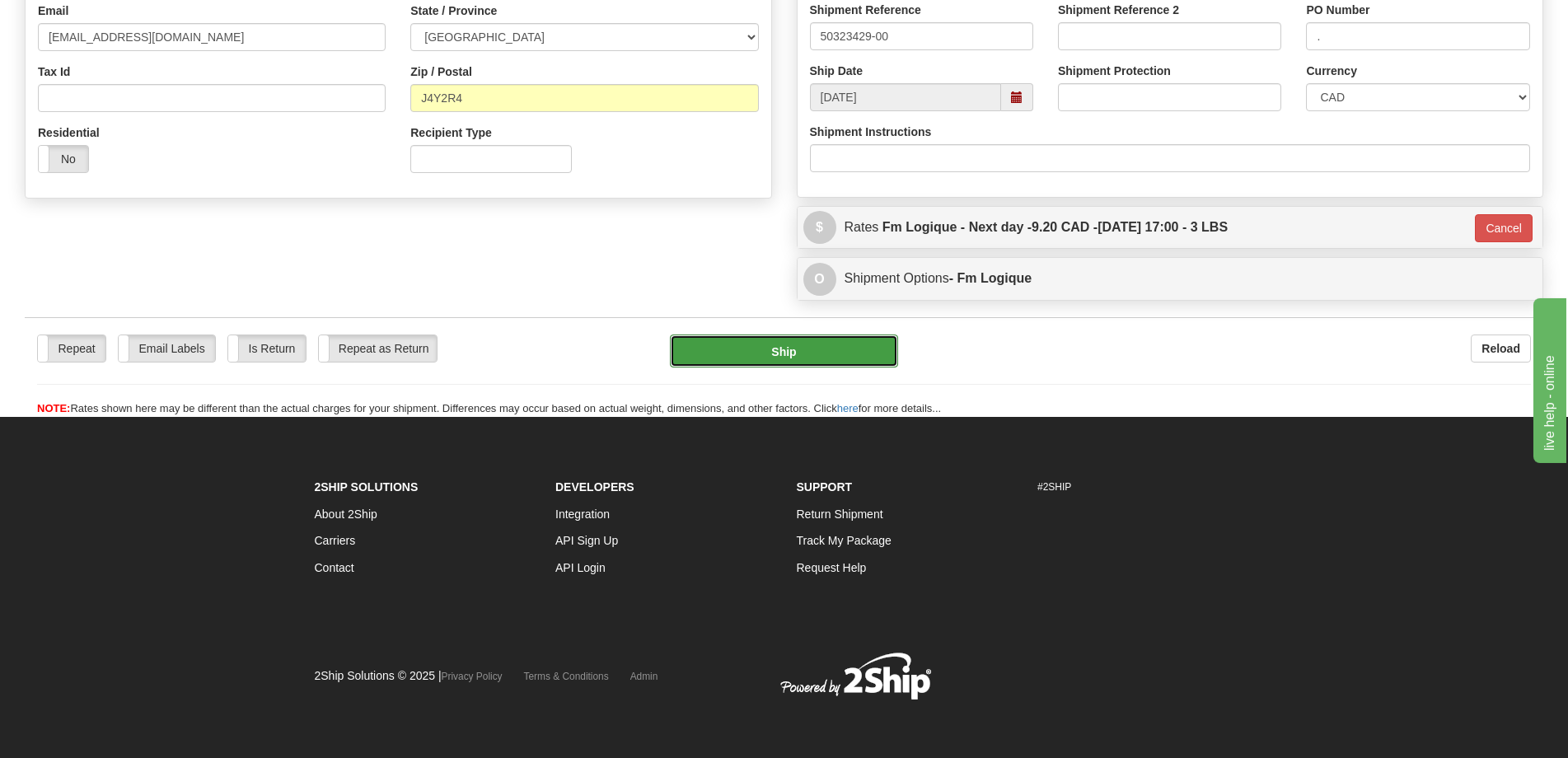
click at [882, 345] on button "Ship" at bounding box center [784, 351] width 228 height 33
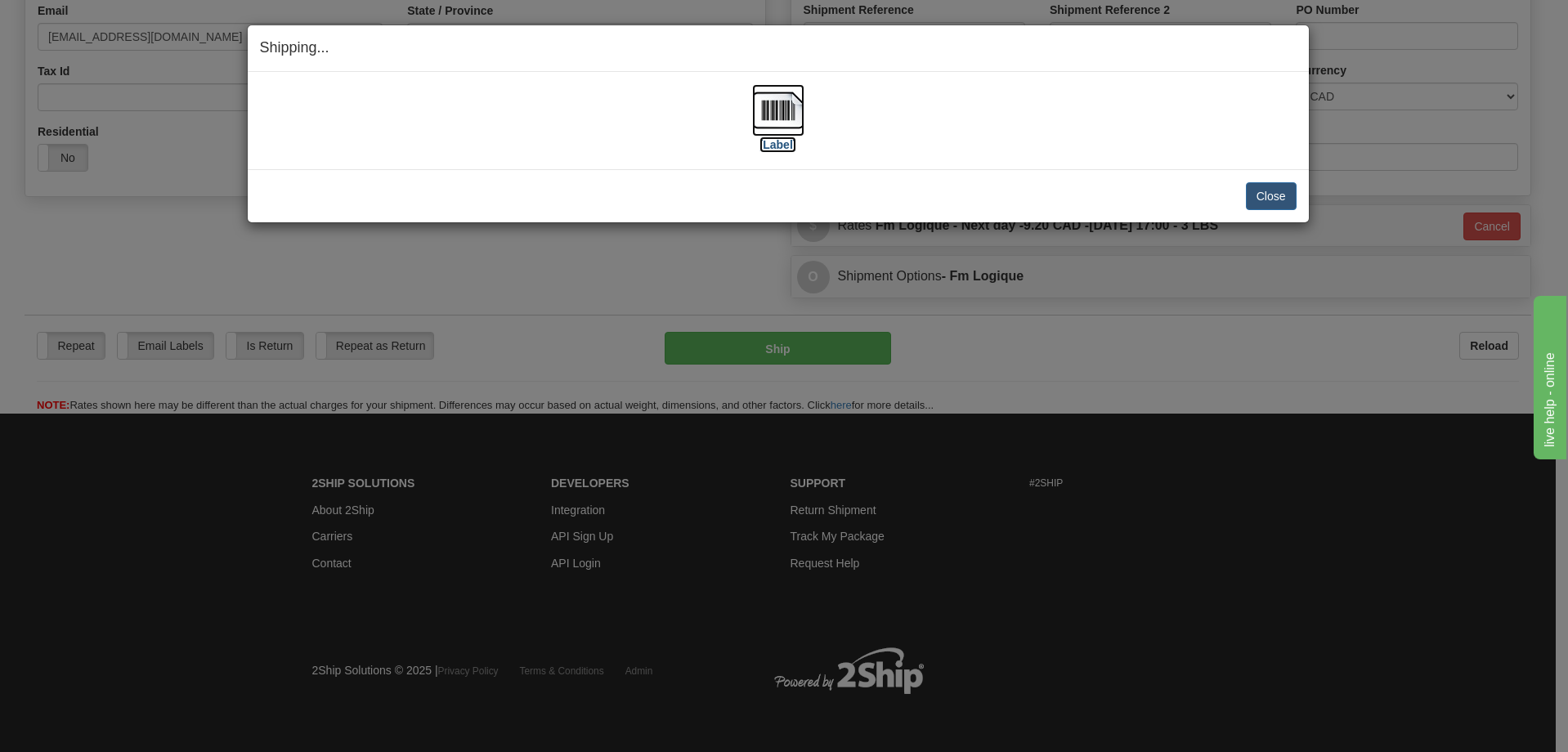
click at [790, 131] on img at bounding box center [778, 110] width 52 height 52
click at [1278, 200] on button "Close" at bounding box center [1270, 195] width 51 height 28
